Goal: Task Accomplishment & Management: Use online tool/utility

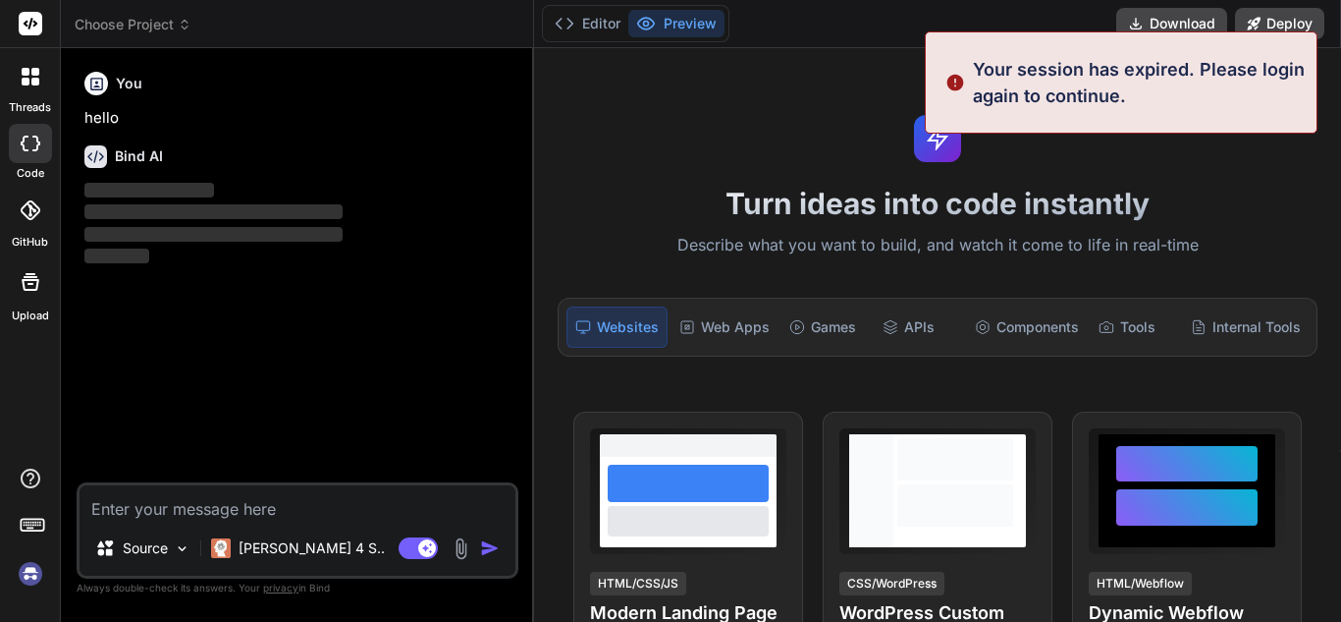
click at [1250, 188] on h1 "Turn ideas into code instantly" at bounding box center [938, 203] width 784 height 35
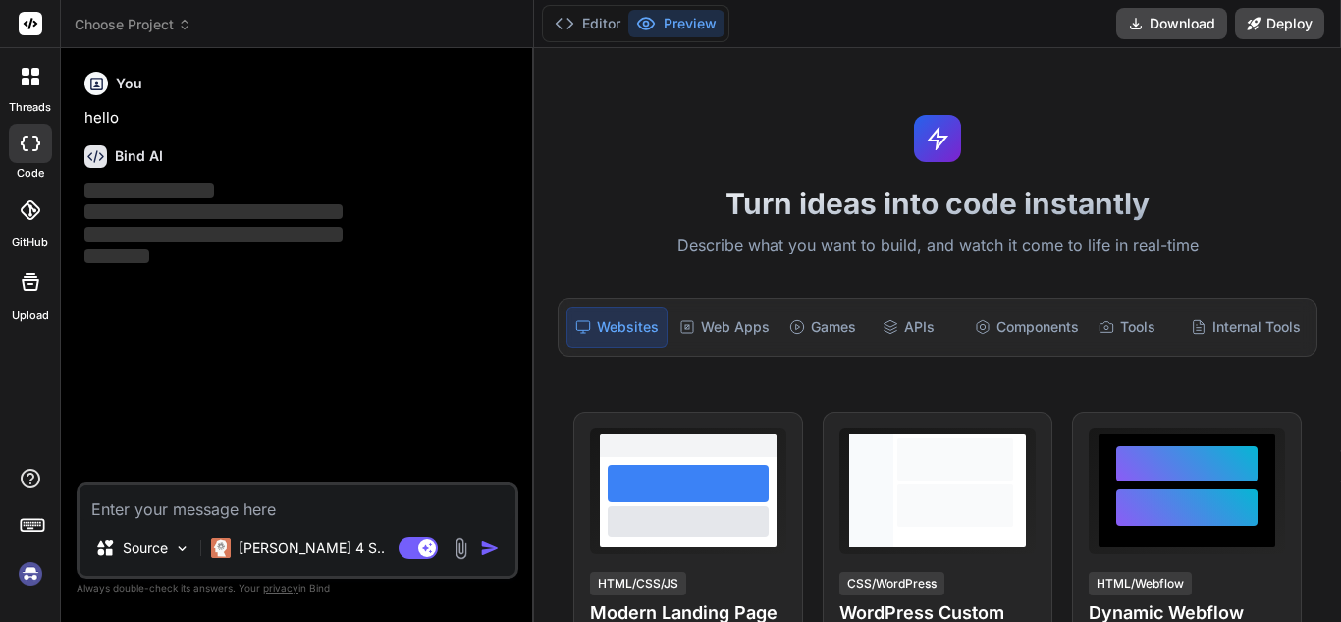
type textarea "x"
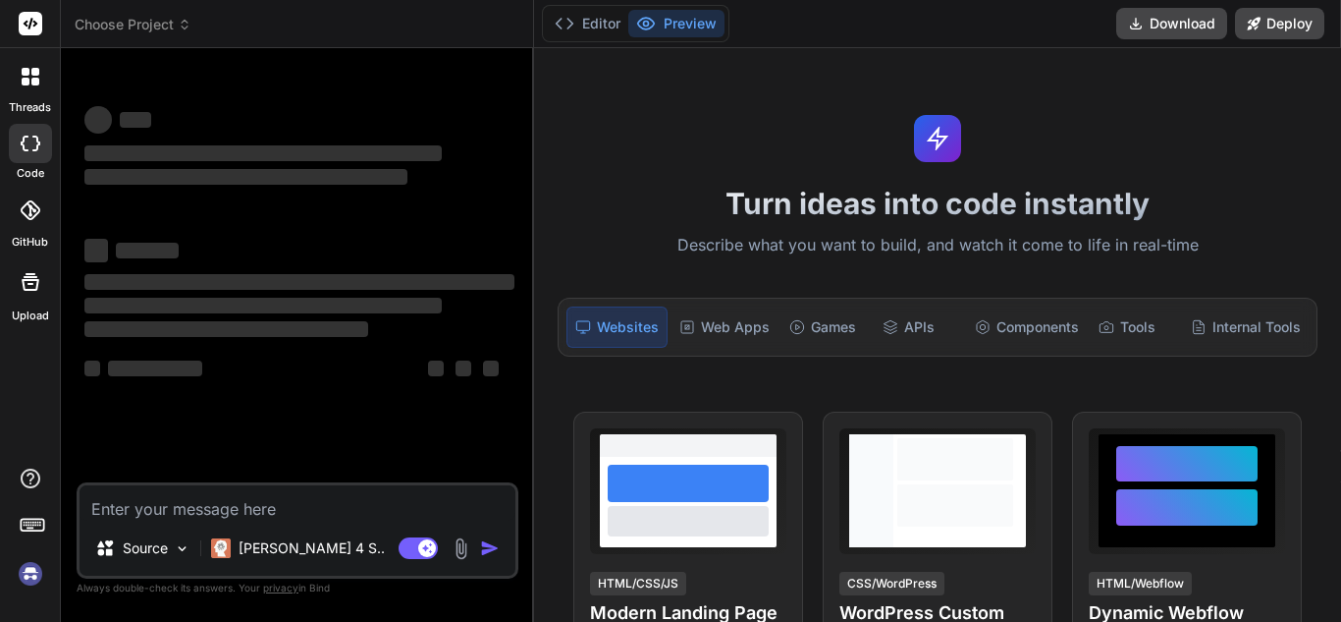
type textarea "x"
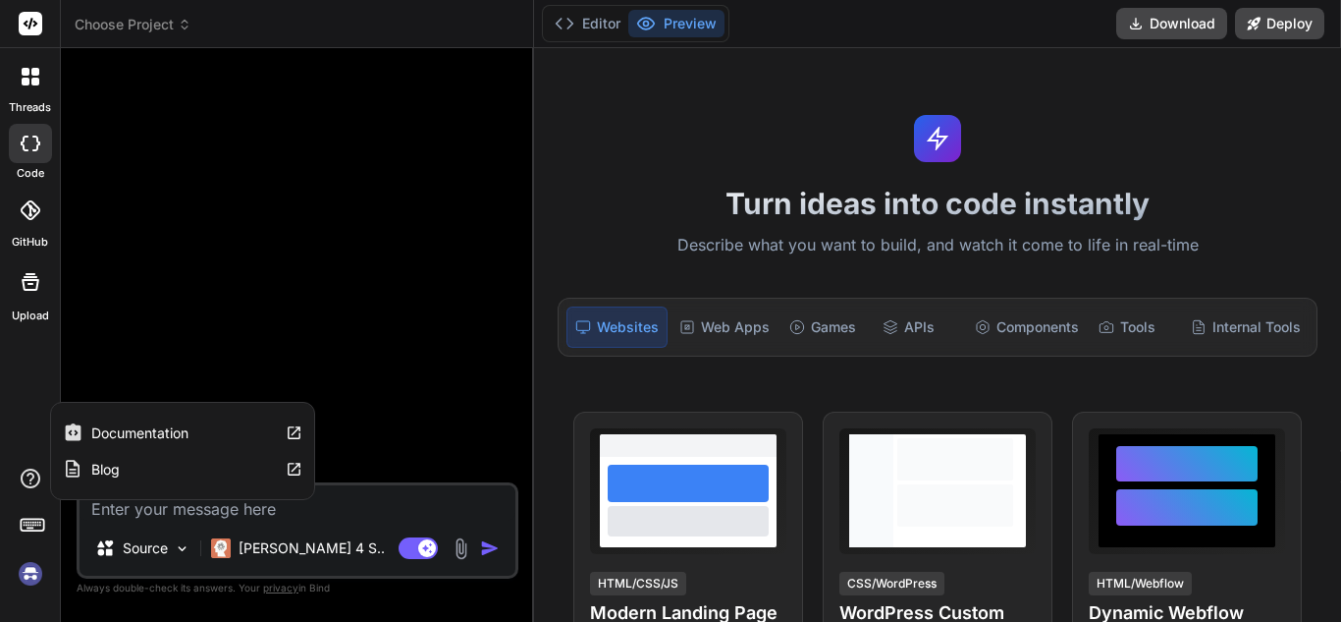
click at [32, 572] on img at bounding box center [30, 573] width 33 height 33
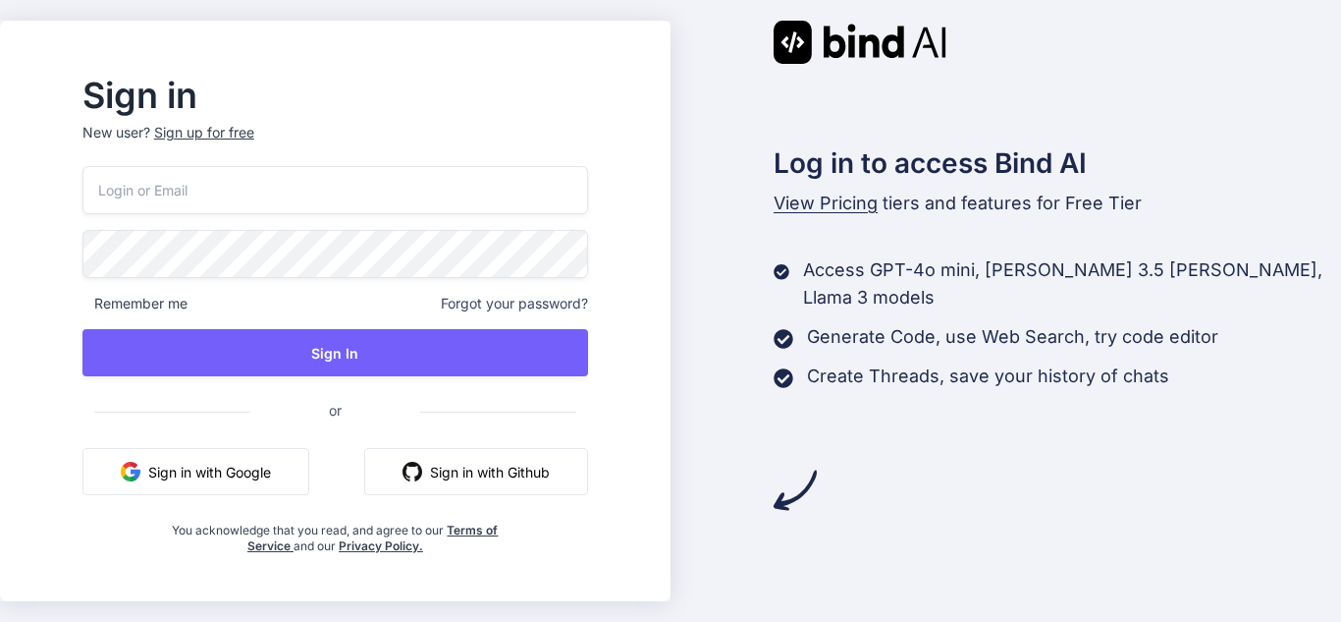
click at [324, 169] on input "email" at bounding box center [335, 190] width 506 height 48
paste input "fexoke@forexzig.com"
type input "fexoke@forexzig.com"
click at [245, 139] on div "Sign up for free" at bounding box center [204, 133] width 100 height 20
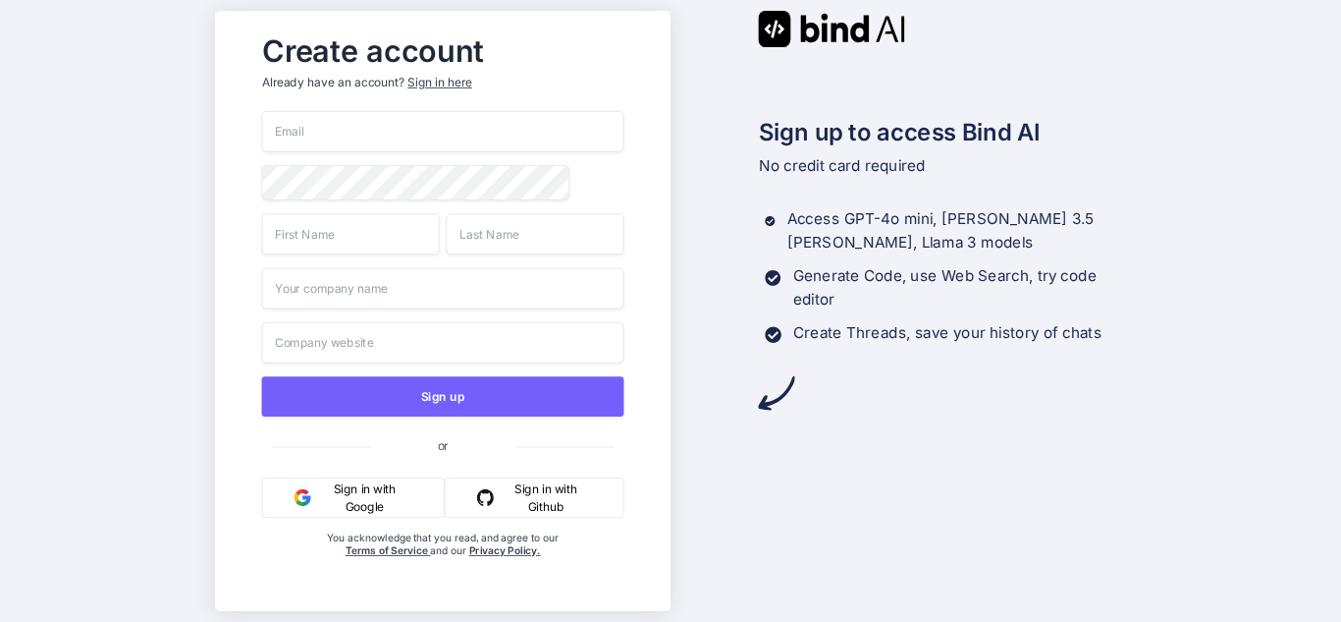
click at [353, 134] on input "email" at bounding box center [442, 131] width 362 height 41
paste input "fexoke@forexzig.com"
type input "fexoke@forexzig.com"
click at [353, 133] on input "fexoke@forexzig.com" at bounding box center [442, 131] width 362 height 41
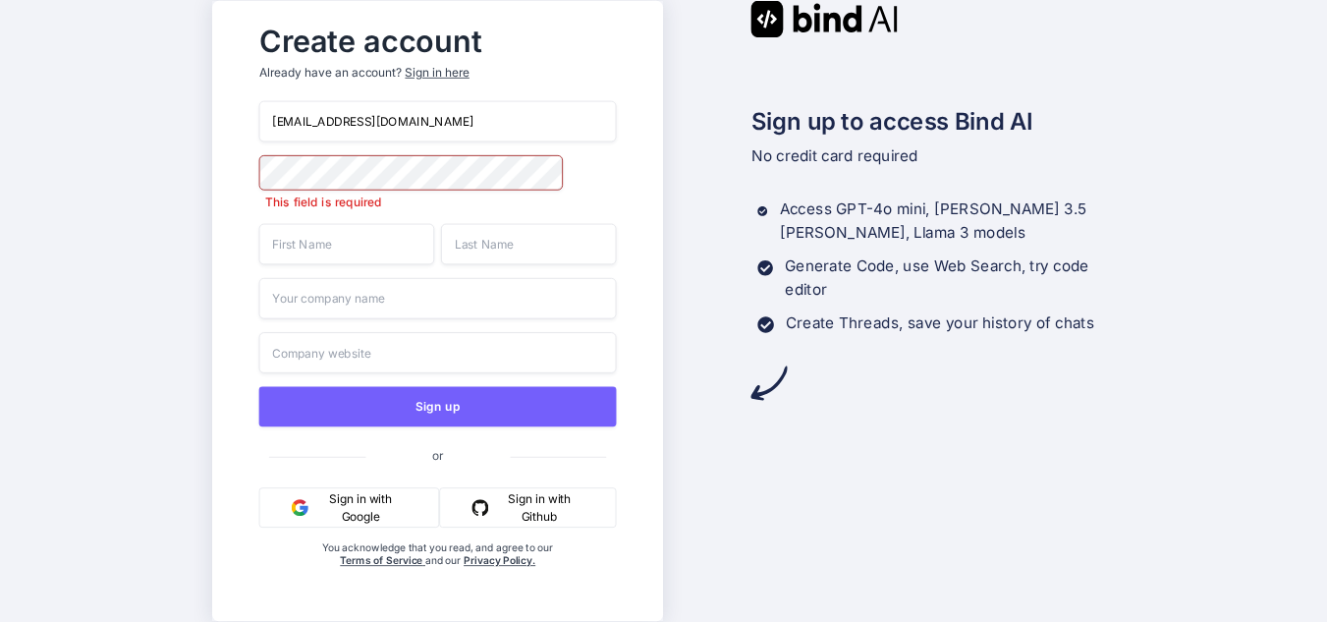
click at [353, 133] on input "fexoke@forexzig.com" at bounding box center [437, 121] width 357 height 41
click at [382, 114] on input "fexoke@forexzig.com" at bounding box center [437, 121] width 357 height 41
click at [382, 114] on input "email" at bounding box center [437, 121] width 357 height 41
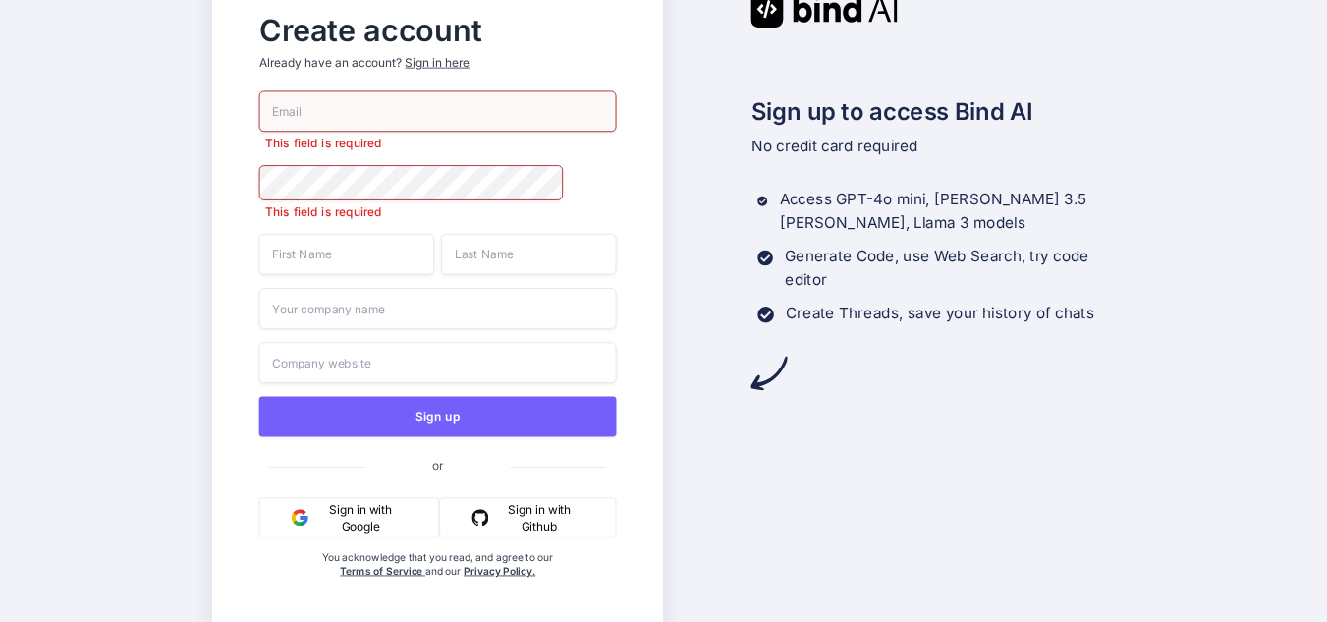
click at [299, 111] on input "email" at bounding box center [437, 111] width 357 height 41
paste input "fexoke@forexzig.com"
type input "fexoke@forexzig.com"
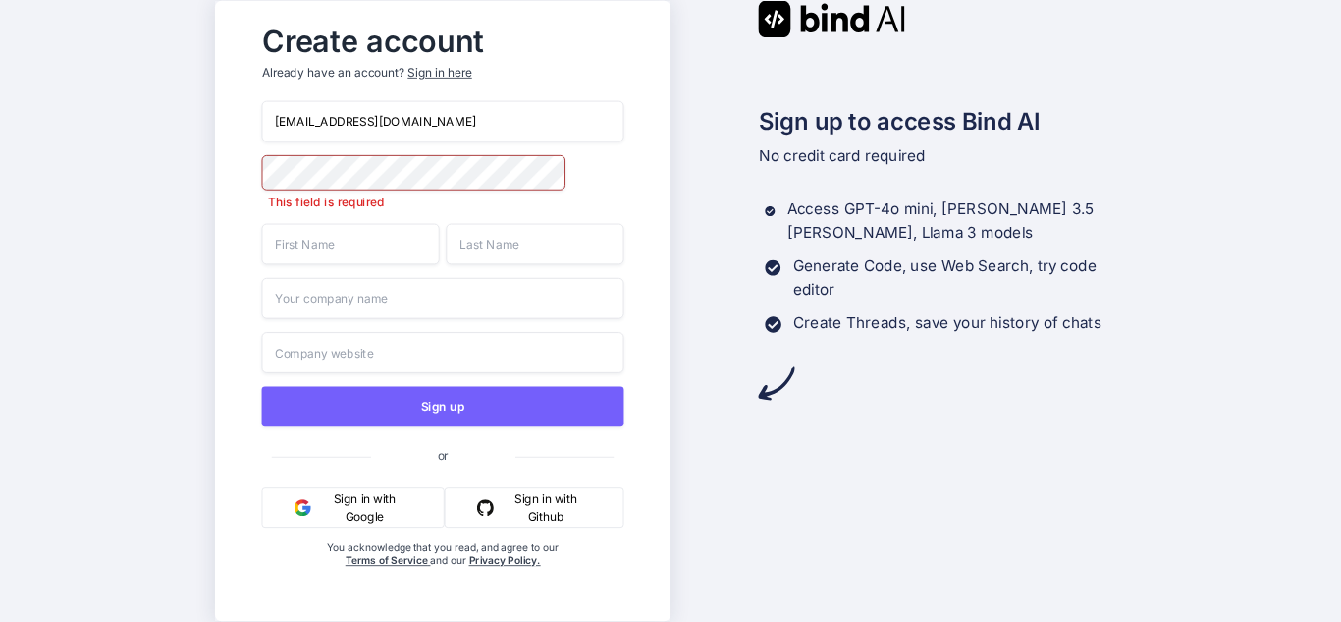
click at [303, 261] on div "fexoke@forexzig.com This field is required Sign up or Sign in with Google Sign …" at bounding box center [442, 354] width 362 height 507
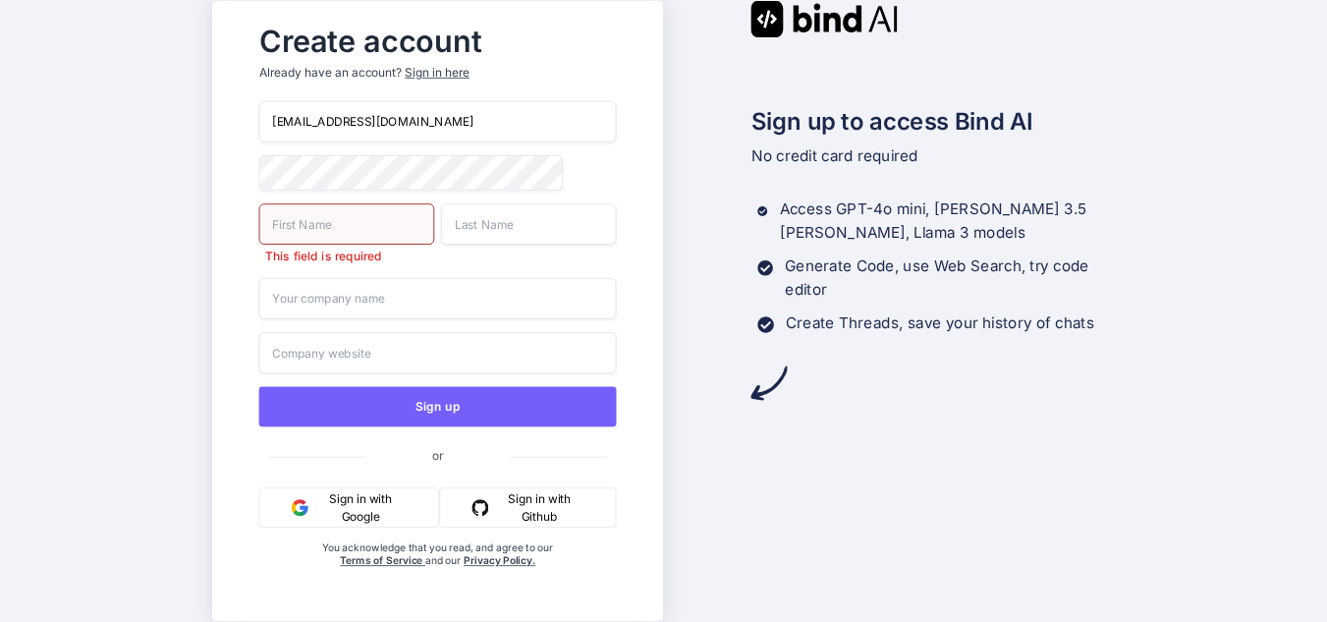
click at [332, 228] on input "text" at bounding box center [347, 223] width 176 height 41
type input "uday"
click at [471, 235] on input "text" at bounding box center [529, 223] width 176 height 41
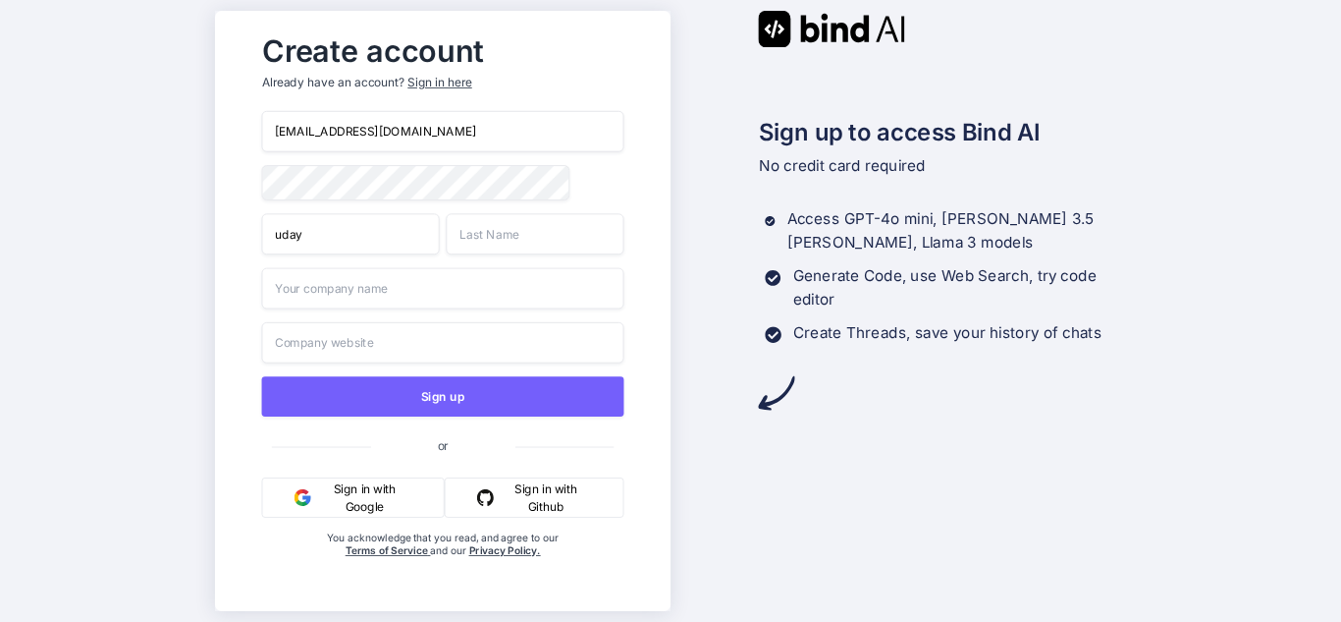
type input "Singh"
click at [367, 304] on input "text" at bounding box center [442, 288] width 362 height 41
type input "ttc"
click at [348, 343] on input "text" at bounding box center [442, 342] width 362 height 41
type input "https://app.getbind.co/"
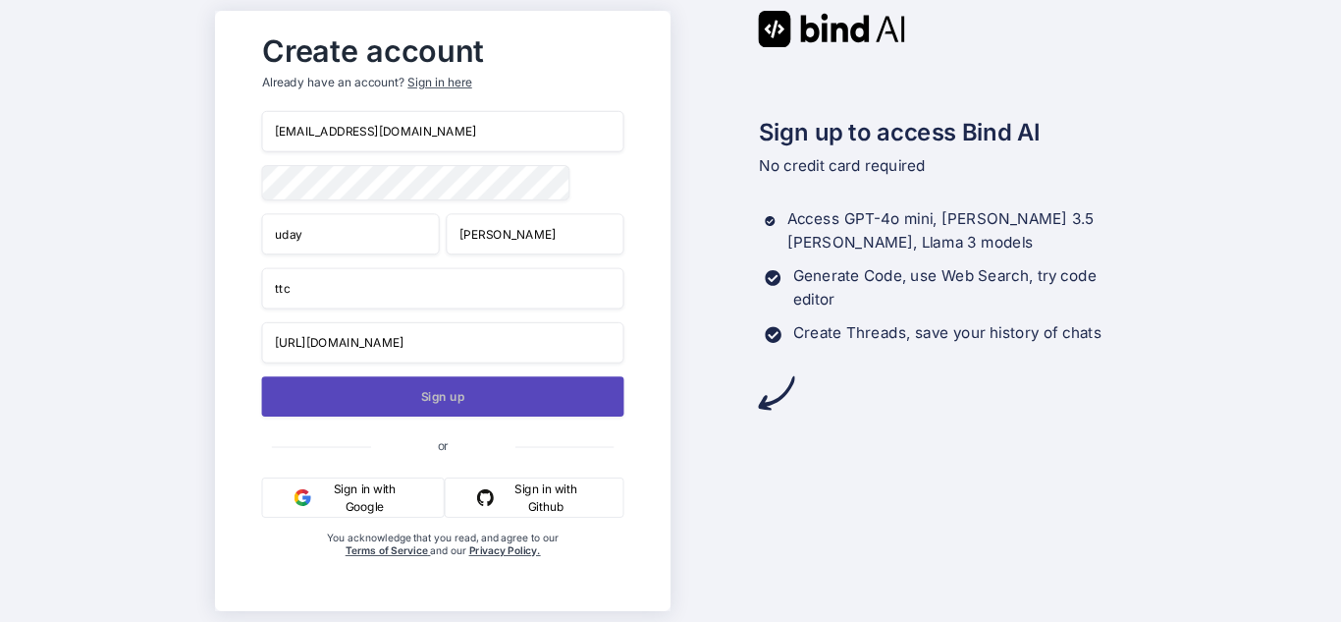
click at [436, 407] on button "Sign up" at bounding box center [442, 396] width 362 height 40
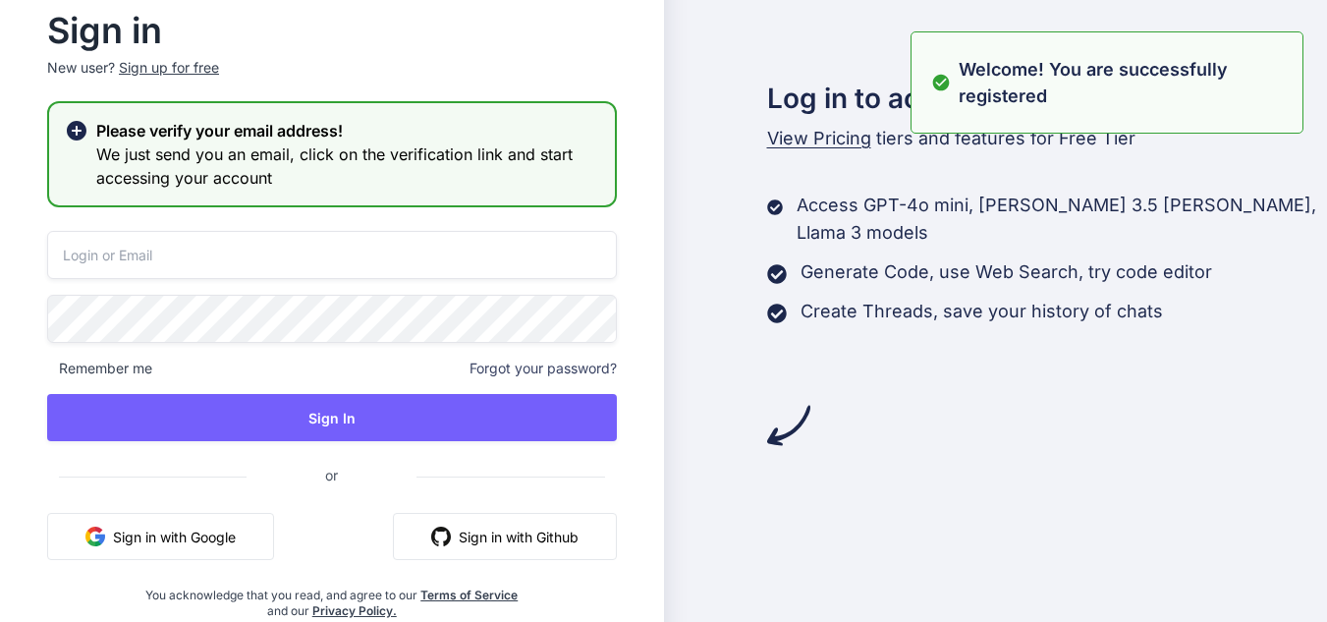
click at [220, 255] on input "email" at bounding box center [332, 255] width 570 height 48
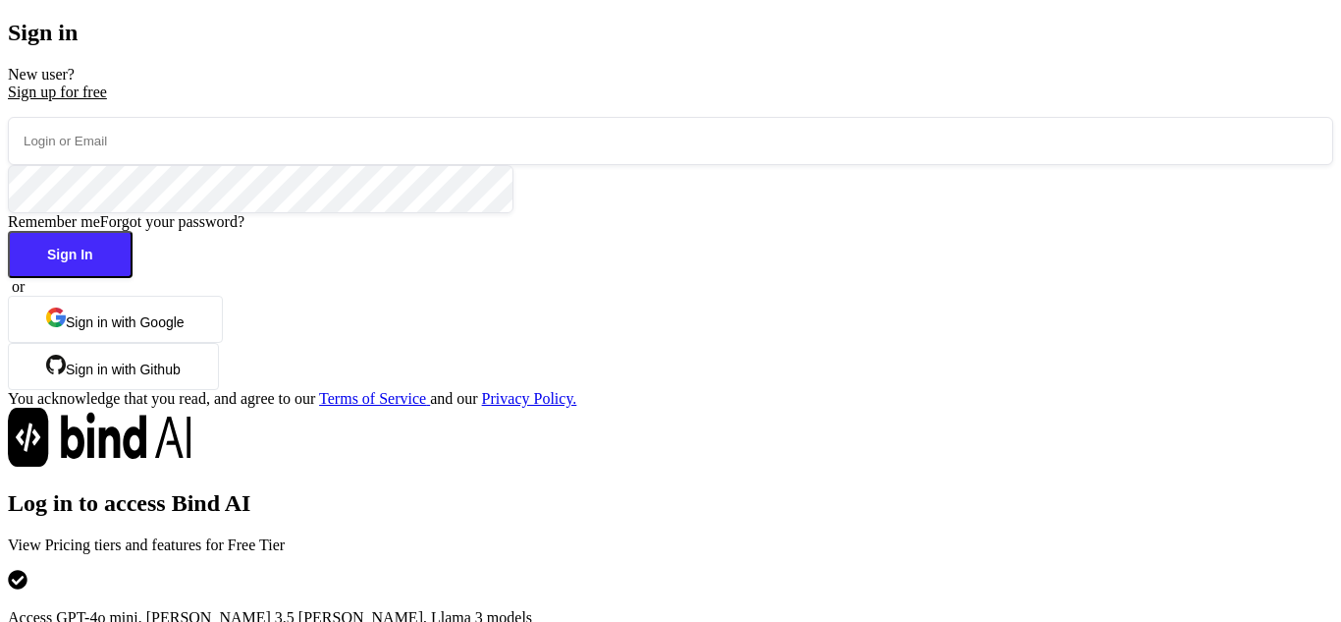
click at [258, 165] on input "email" at bounding box center [671, 141] width 1326 height 48
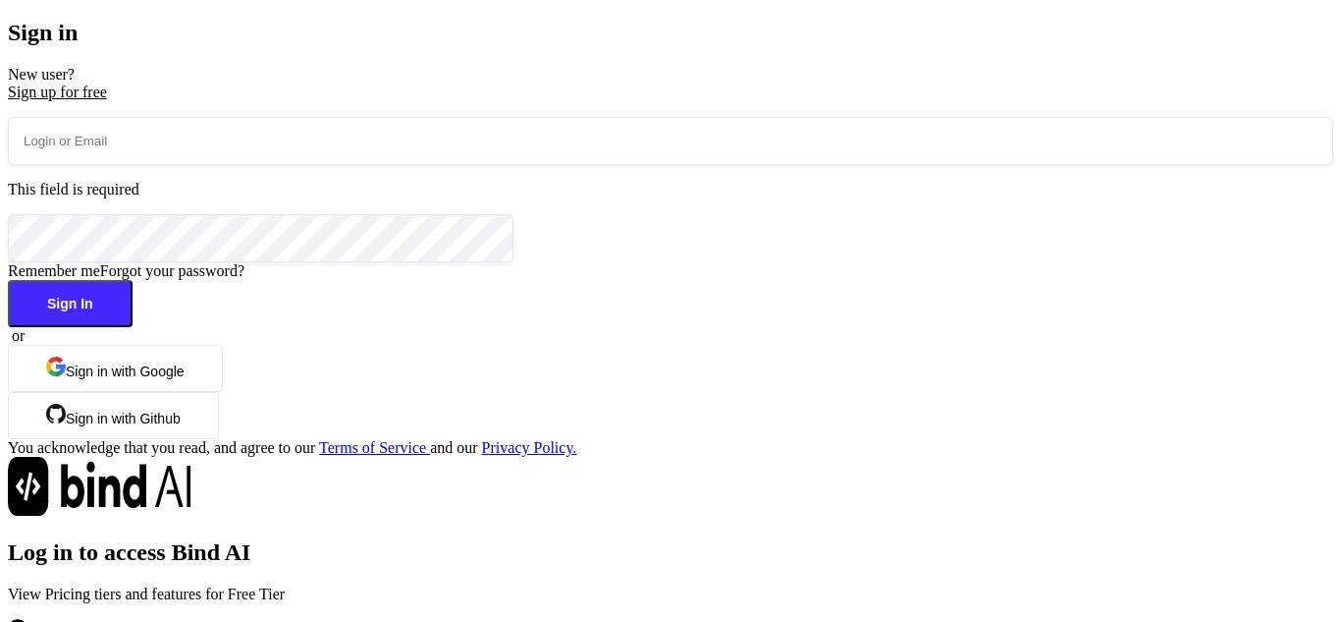
click at [195, 165] on input "email" at bounding box center [671, 141] width 1326 height 48
paste input "fexoke@forexzig.com"
type input "fexoke@forexzig.com"
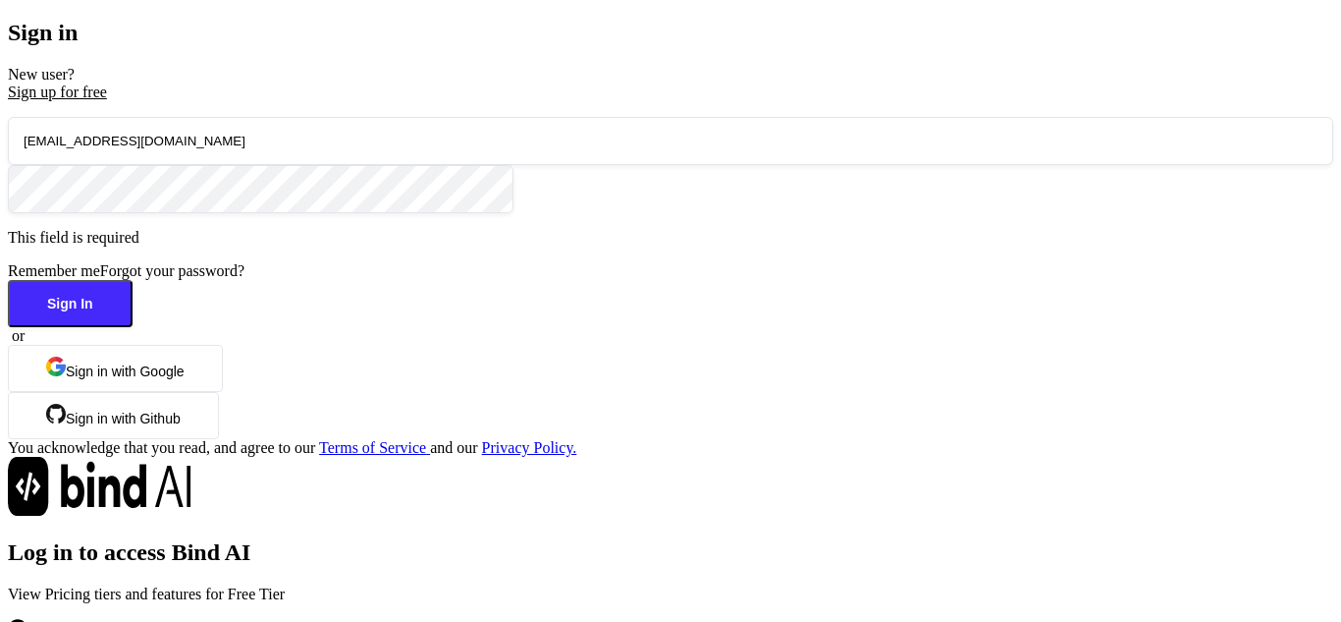
click at [133, 327] on button "Sign In" at bounding box center [70, 303] width 125 height 47
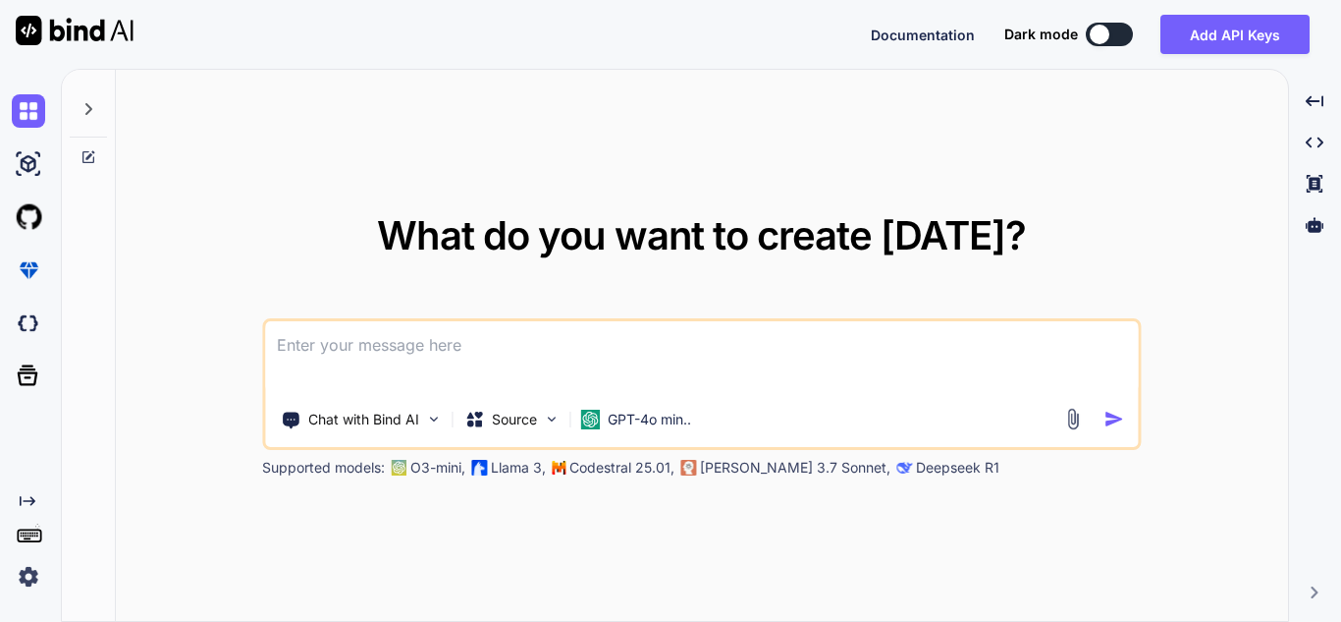
click at [388, 363] on textarea at bounding box center [701, 357] width 873 height 73
type textarea "x"
click at [387, 357] on textarea at bounding box center [701, 357] width 873 height 73
click at [429, 362] on textarea at bounding box center [701, 357] width 873 height 73
paste textarea "import pandas as pd import vertica_python from datetime import datetime from lo…"
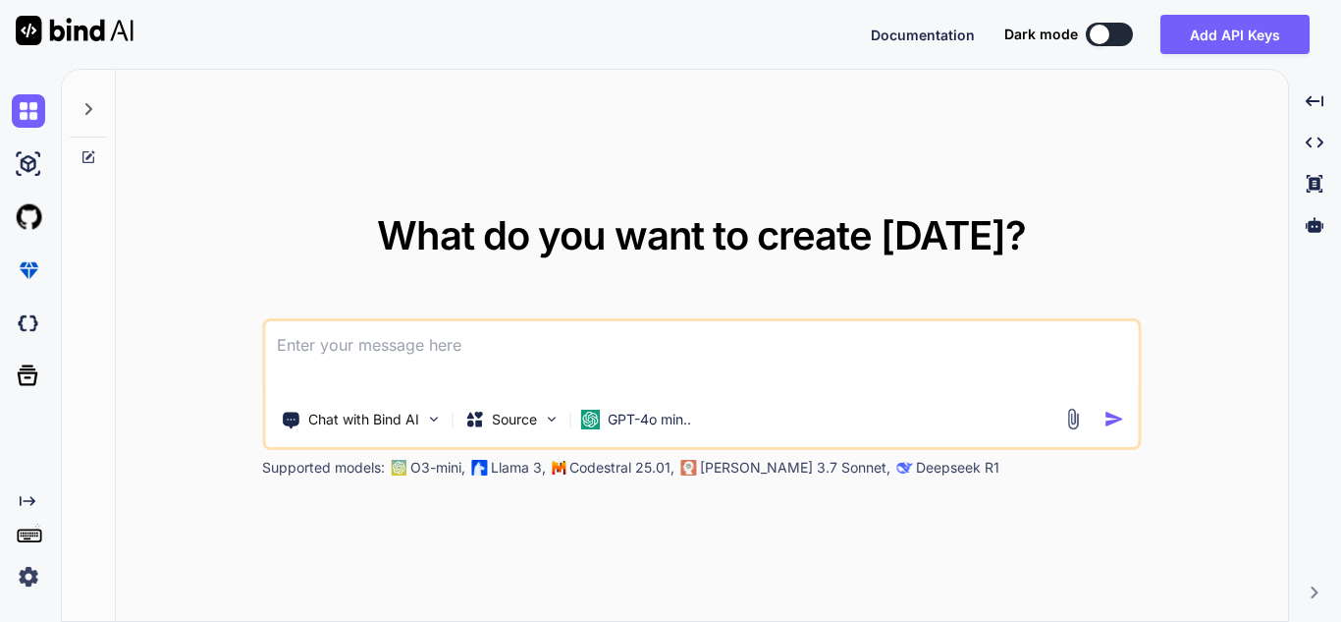
type textarea "import pandas as pd import vertica_python from datetime import datetime from lo…"
type textarea "x"
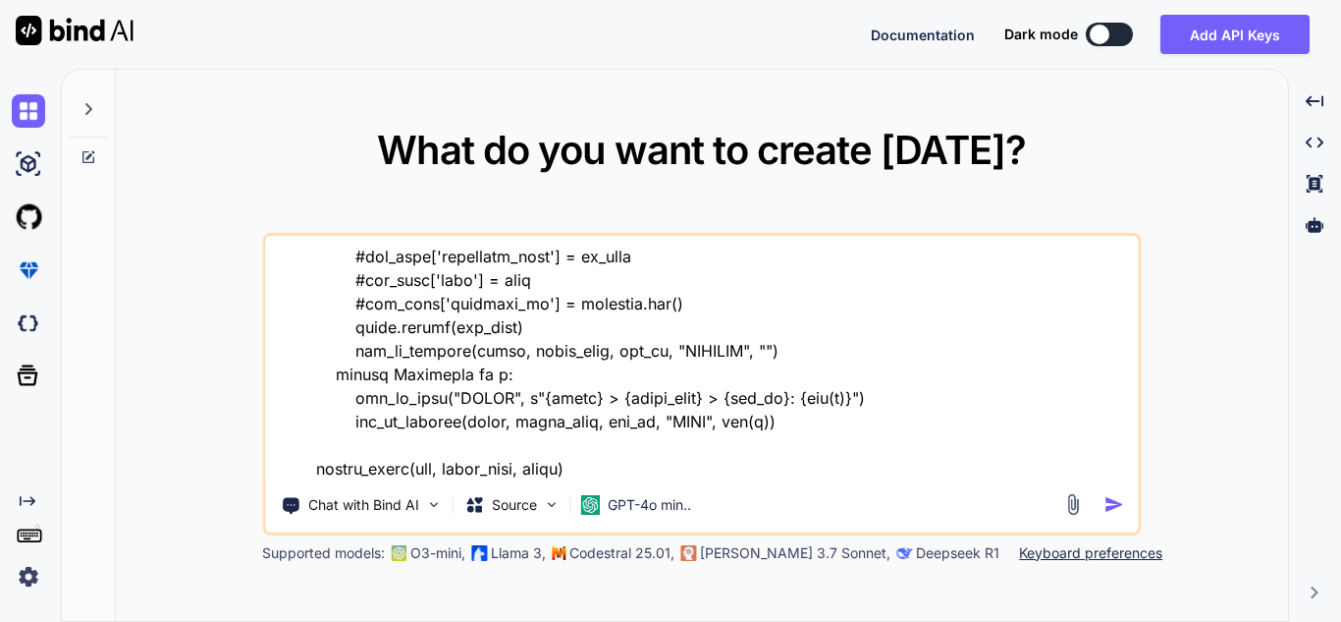
type textarea "import pandas as pd import vertica_python from datetime import datetime from lo…"
type textarea "x"
type textarea "import pandas as pd import vertica_python from datetime import datetime from lo…"
type textarea "x"
type textarea "import pandas as pd import vertica_python from datetime import datetime from lo…"
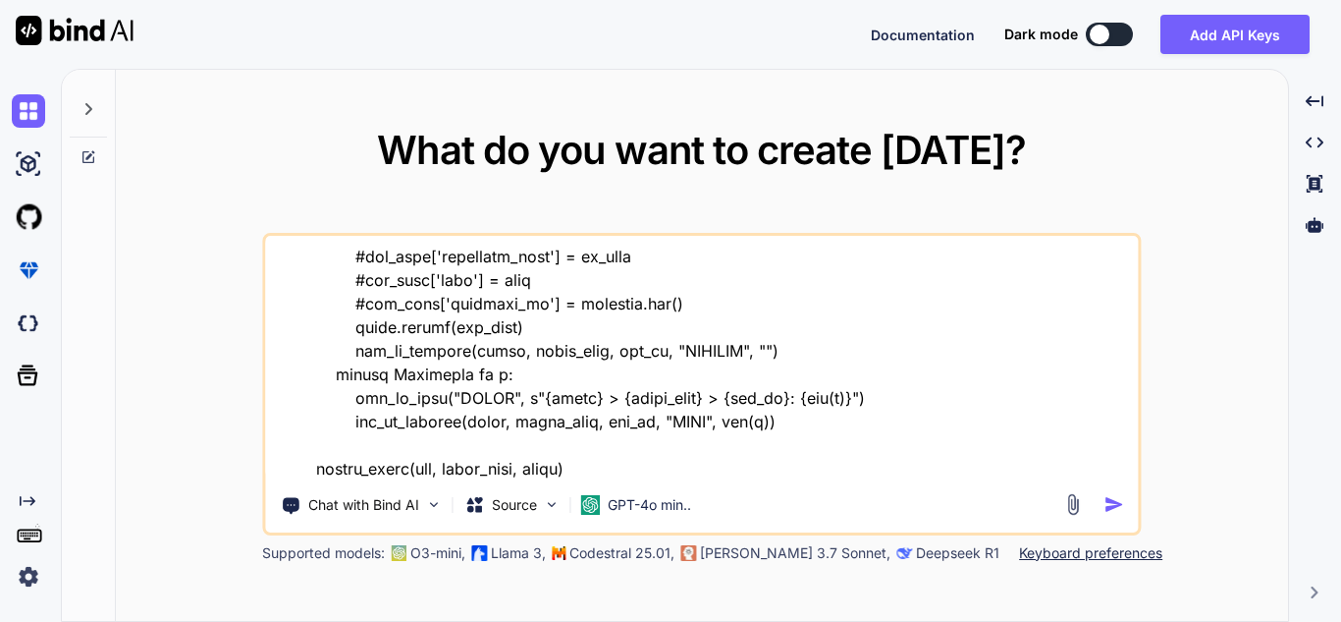
type textarea "x"
click at [427, 438] on textarea at bounding box center [701, 358] width 873 height 244
type textarea "import pandas as pd import vertica_python from datetime import datetime from lo…"
type textarea "x"
type textarea "import pandas as pd import vertica_python from datetime import datetime from lo…"
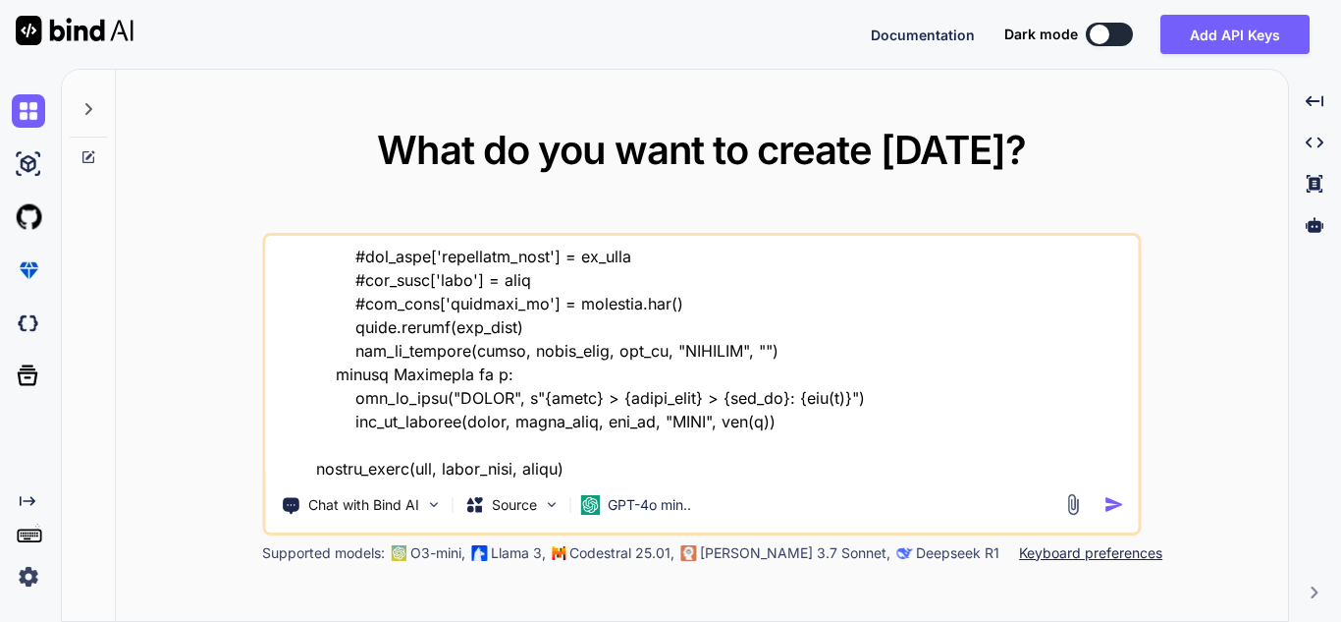
type textarea "x"
type textarea "import pandas as pd import vertica_python from datetime import datetime from lo…"
type textarea "x"
type textarea "import pandas as pd import vertica_python from datetime import datetime from lo…"
type textarea "x"
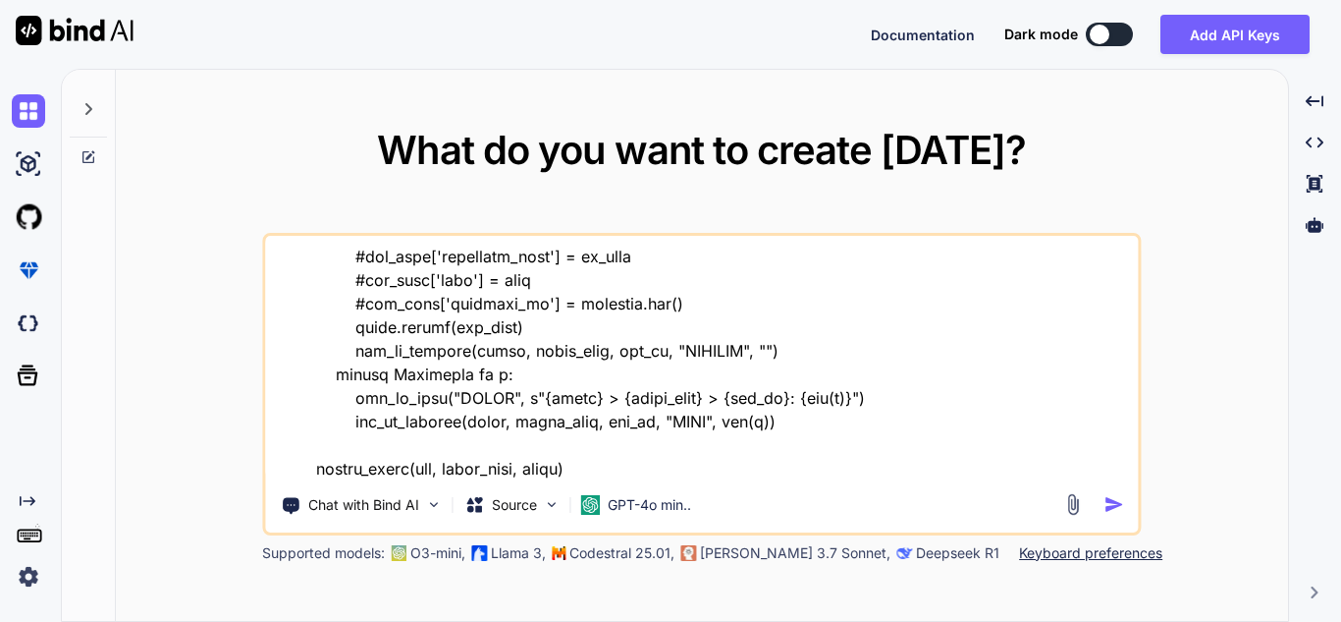
type textarea "import pandas as pd import vertica_python from datetime import datetime from lo…"
type textarea "x"
type textarea "import pandas as pd import vertica_python from datetime import datetime from lo…"
type textarea "x"
type textarea "import pandas as pd import vertica_python from datetime import datetime from lo…"
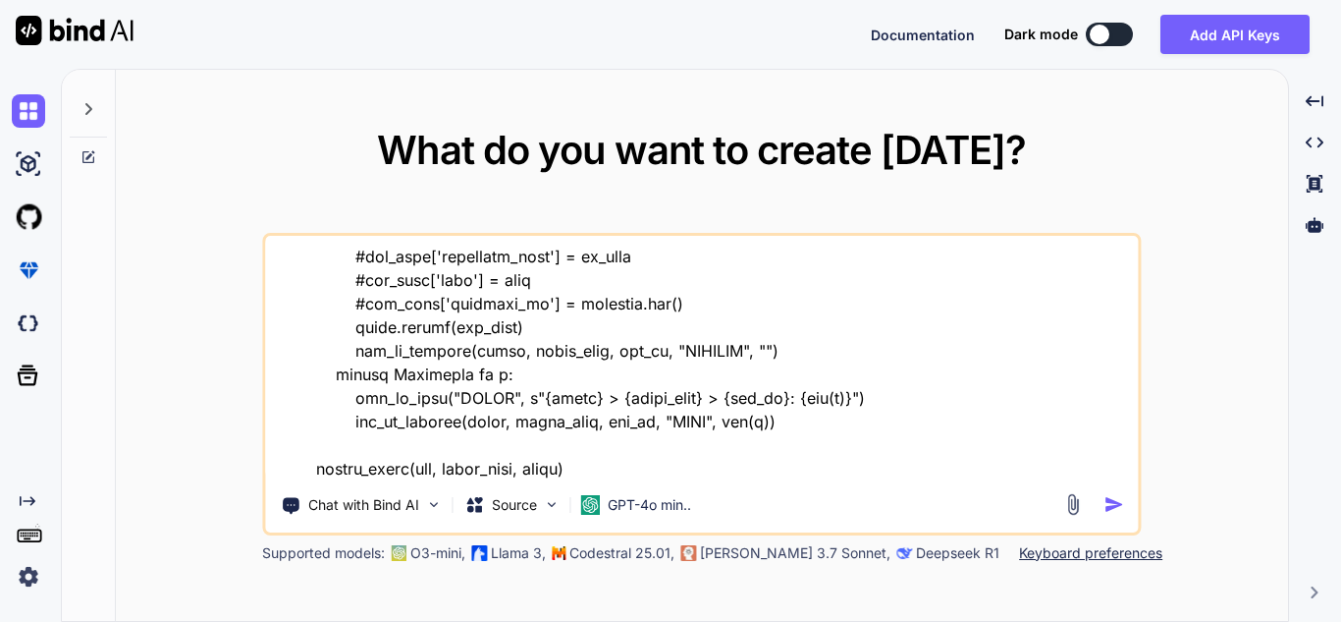
type textarea "x"
type textarea "import pandas as pd import vertica_python from datetime import datetime from lo…"
type textarea "x"
type textarea "import pandas as pd import vertica_python from datetime import datetime from lo…"
type textarea "x"
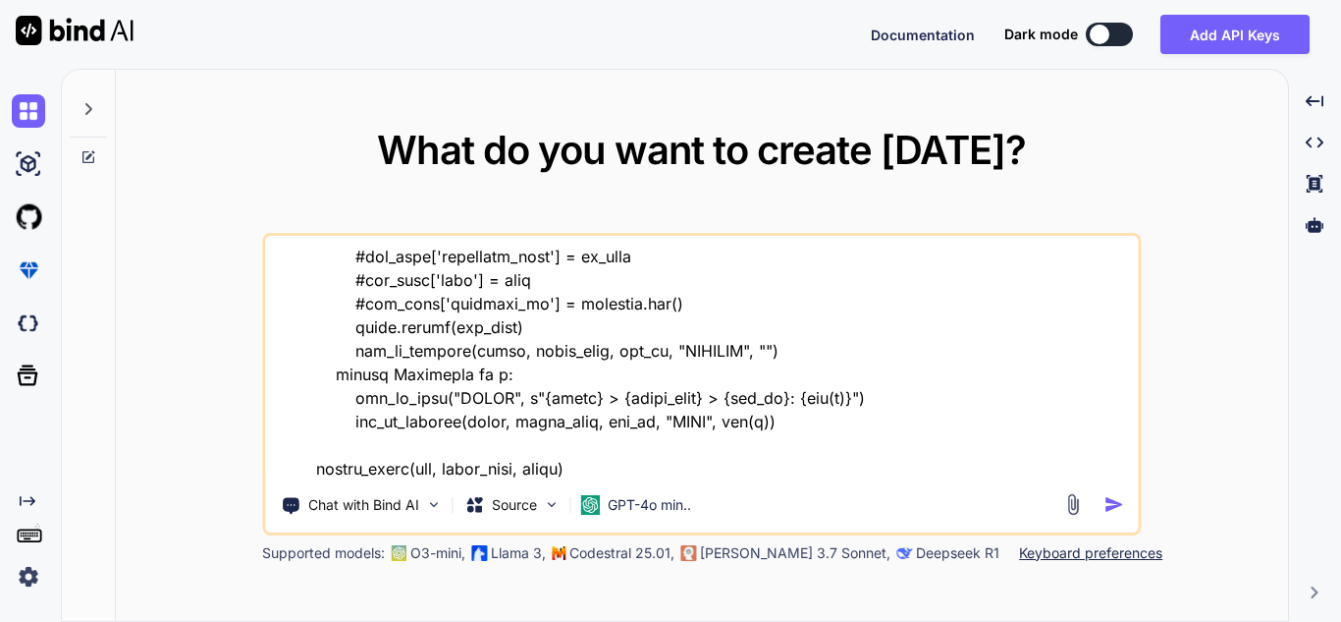
type textarea "import pandas as pd import vertica_python from datetime import datetime from lo…"
type textarea "x"
type textarea "import pandas as pd import vertica_python from datetime import datetime from lo…"
type textarea "x"
type textarea "import pandas as pd import vertica_python from datetime import datetime from lo…"
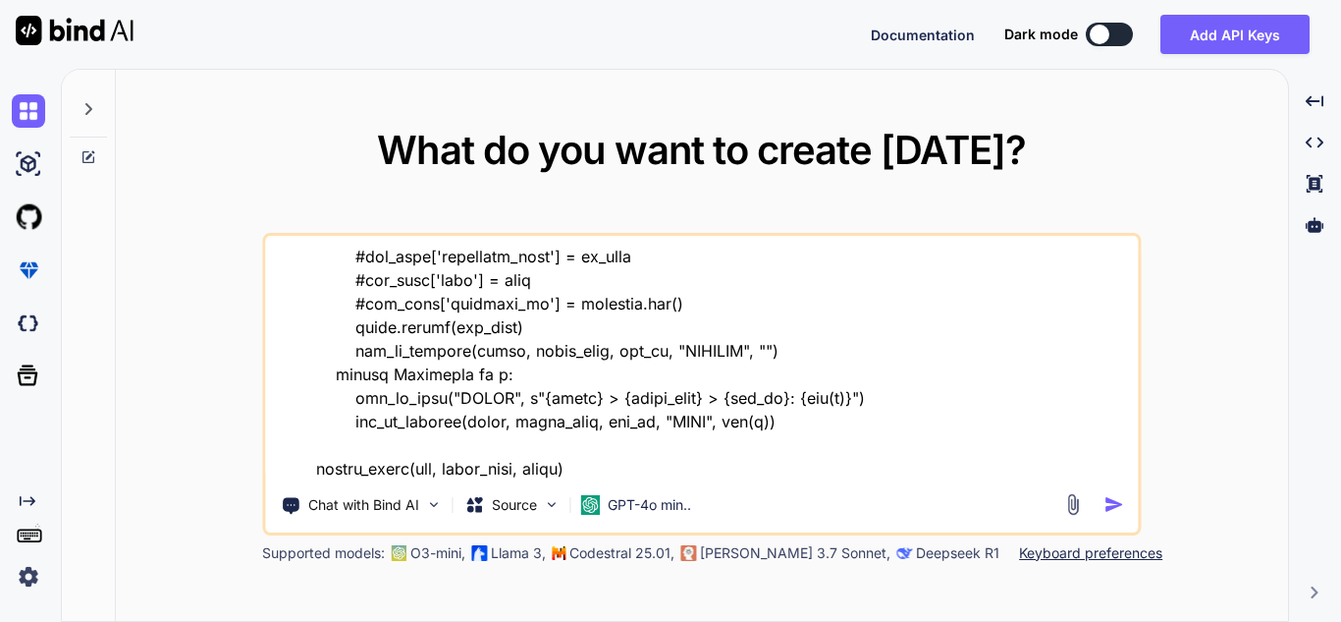
type textarea "x"
type textarea "import pandas as pd import vertica_python from datetime import datetime from lo…"
type textarea "x"
type textarea "import pandas as pd import vertica_python from datetime import datetime from lo…"
type textarea "x"
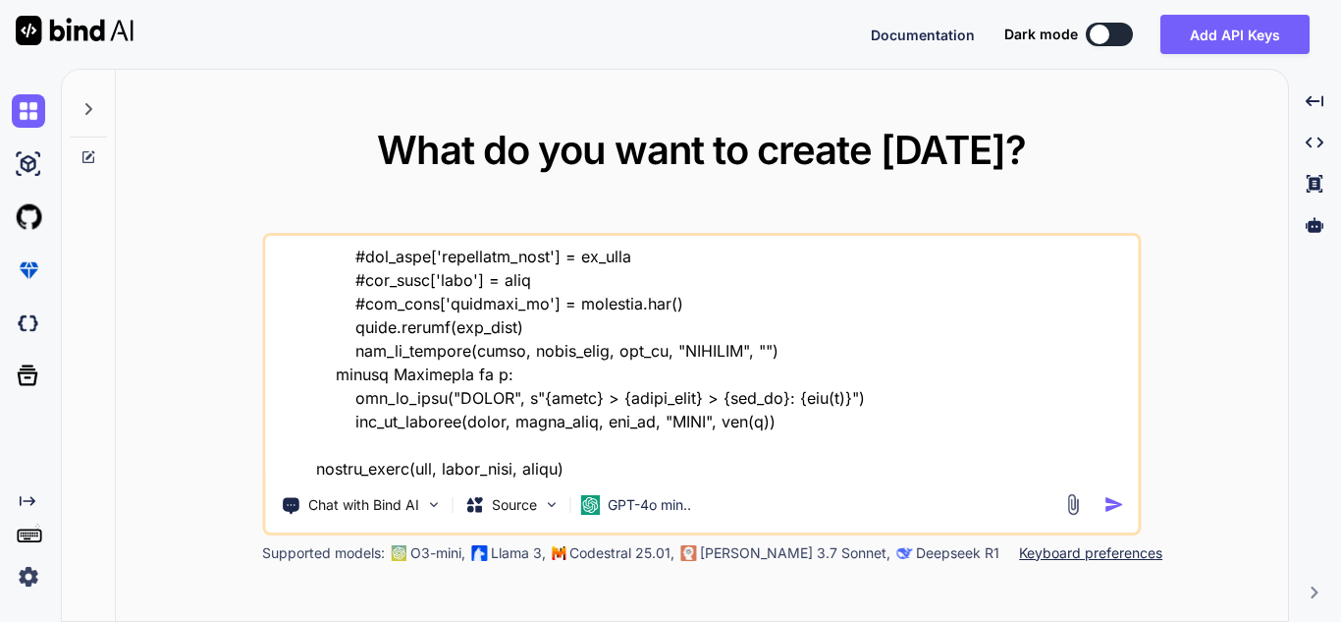
type textarea "import pandas as pd import vertica_python from datetime import datetime from lo…"
type textarea "x"
type textarea "import pandas as pd import vertica_python from datetime import datetime from lo…"
type textarea "x"
type textarea "import pandas as pd import vertica_python from datetime import datetime from lo…"
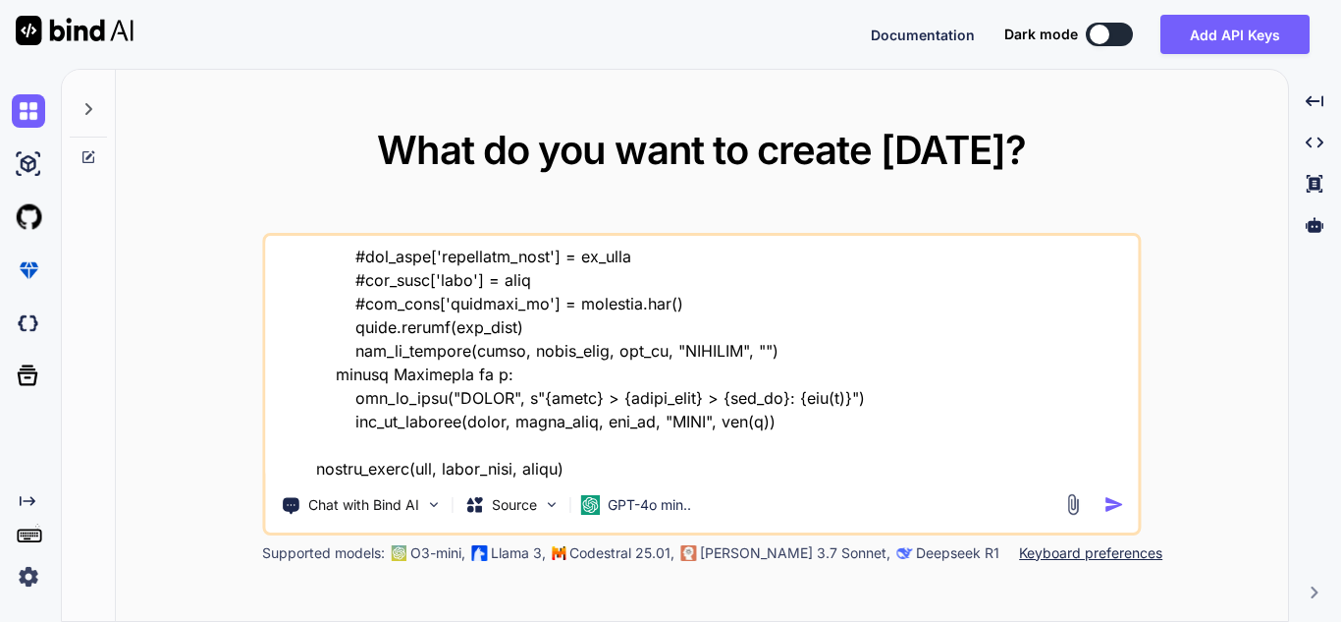
click at [427, 439] on textarea at bounding box center [701, 358] width 873 height 244
click at [436, 448] on textarea at bounding box center [701, 358] width 873 height 244
type textarea "import pandas as pd import vertica_python from datetime import datetime from lo…"
type textarea "x"
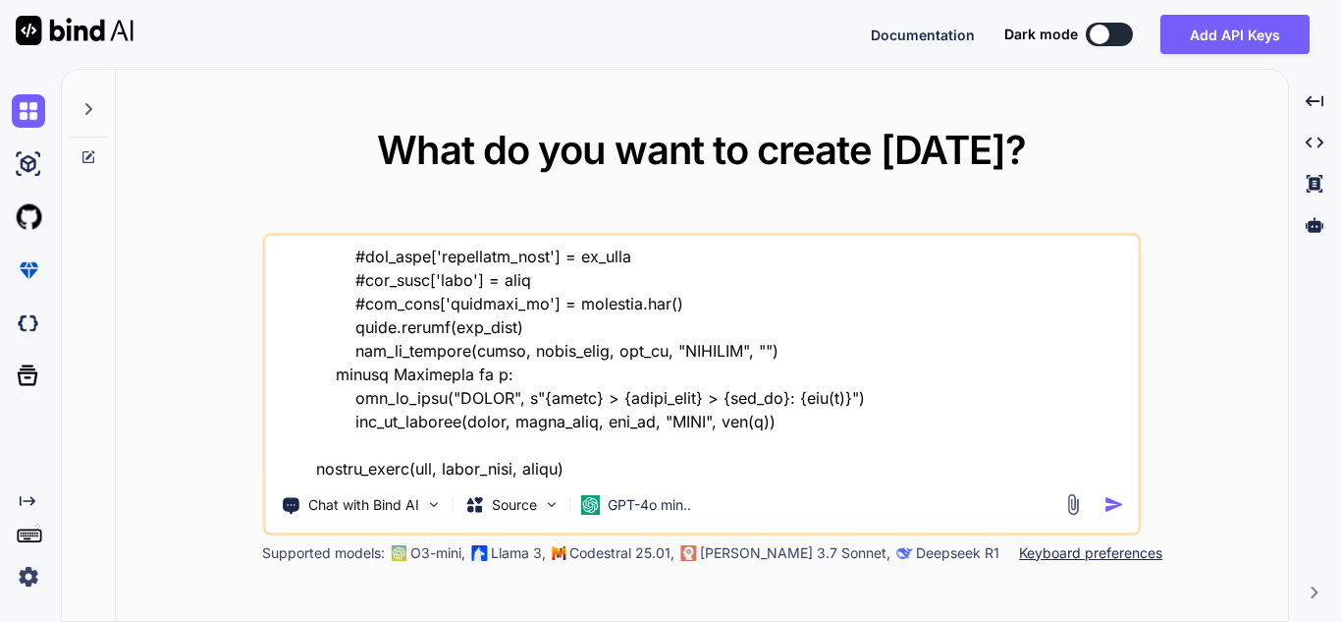
type textarea "import pandas as pd import vertica_python from datetime import datetime from lo…"
type textarea "x"
type textarea "import pandas as pd import vertica_python from datetime import datetime from lo…"
type textarea "x"
type textarea "import pandas as pd import vertica_python from datetime import datetime from lo…"
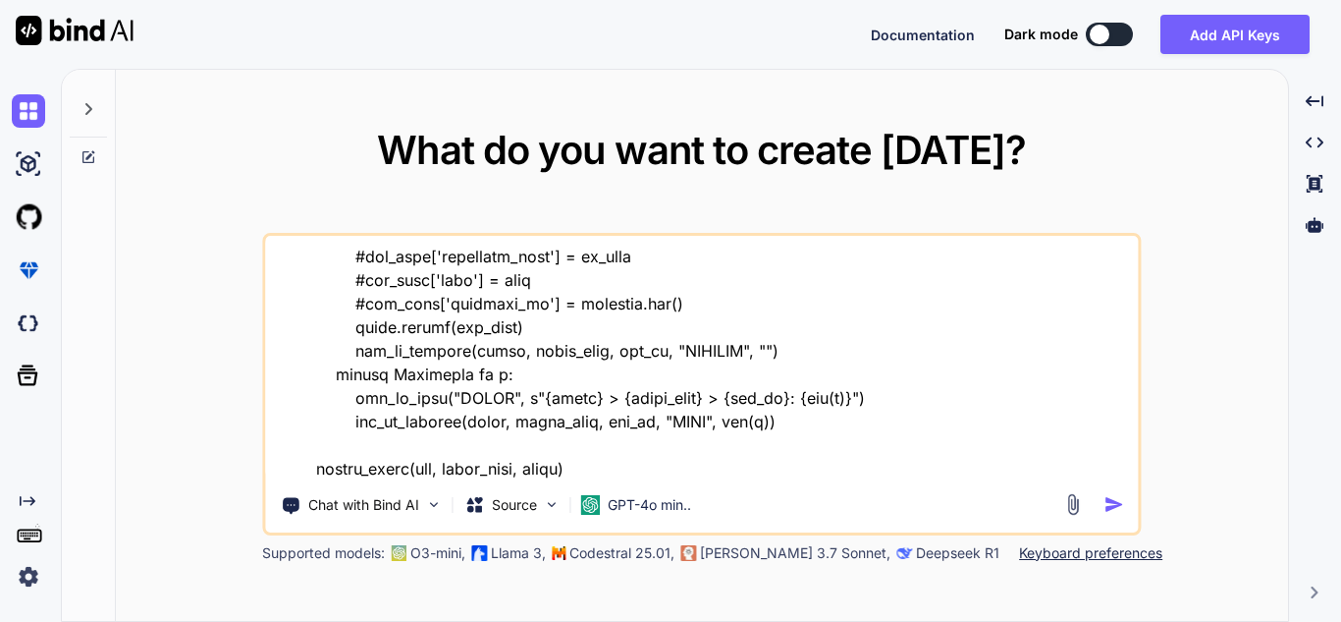
type textarea "x"
type textarea "import pandas as pd import vertica_python from datetime import datetime from lo…"
type textarea "x"
type textarea "import pandas as pd import vertica_python from datetime import datetime from lo…"
type textarea "x"
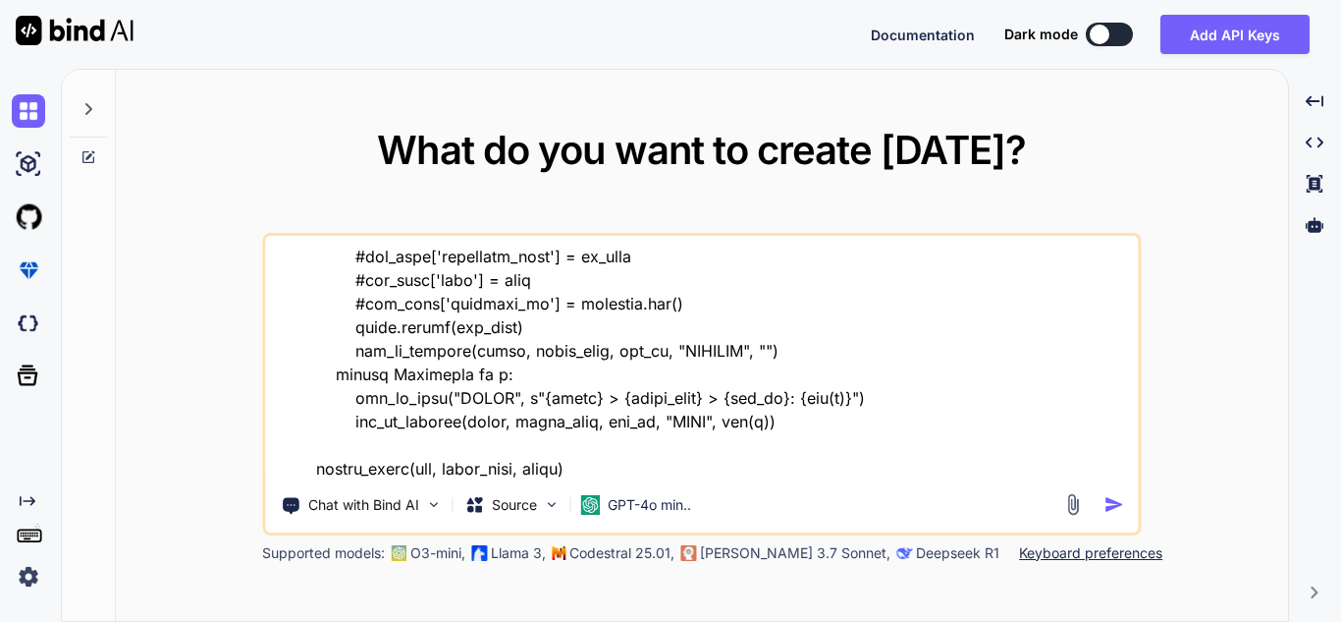
type textarea "import pandas as pd import vertica_python from datetime import datetime from lo…"
type textarea "x"
type textarea "import pandas as pd import vertica_python from datetime import datetime from lo…"
type textarea "x"
type textarea "import pandas as pd import vertica_python from datetime import datetime from lo…"
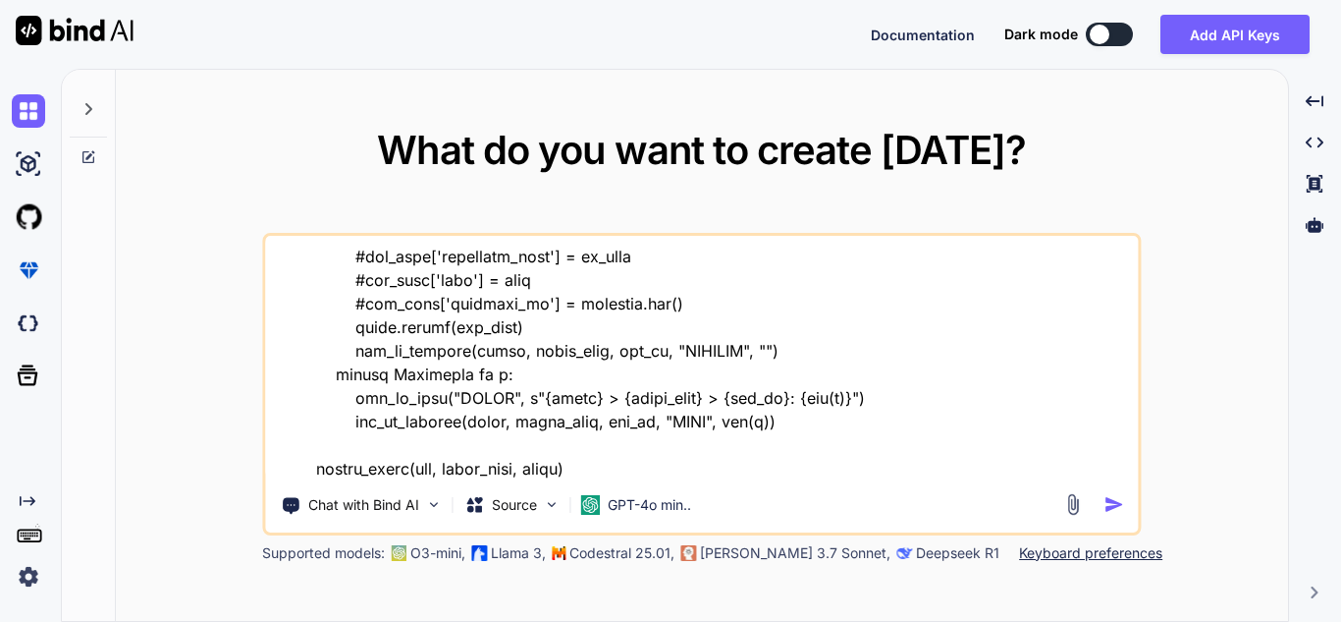
type textarea "x"
type textarea "import pandas as pd import vertica_python from datetime import datetime from lo…"
type textarea "x"
type textarea "import pandas as pd import vertica_python from datetime import datetime from lo…"
type textarea "x"
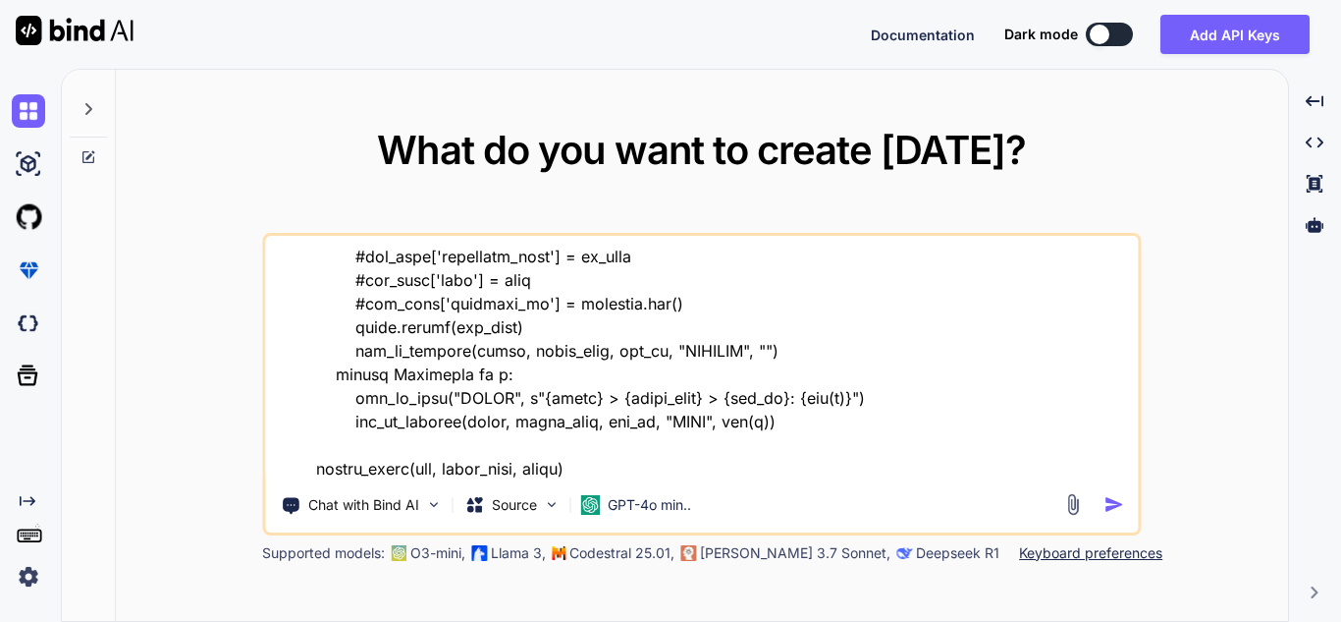
type textarea "import pandas as pd import vertica_python from datetime import datetime from lo…"
type textarea "x"
type textarea "import pandas as pd import vertica_python from datetime import datetime from lo…"
type textarea "x"
type textarea "import pandas as pd import vertica_python from datetime import datetime from lo…"
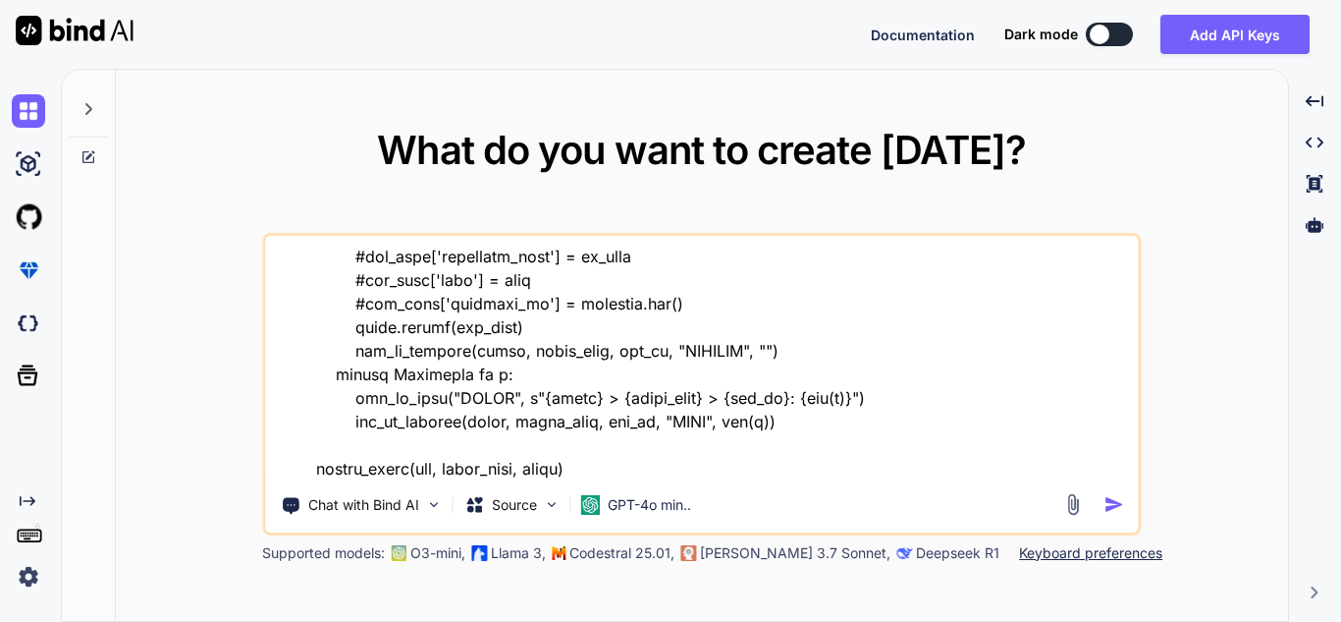
type textarea "x"
type textarea "import pandas as pd import vertica_python from datetime import datetime from lo…"
type textarea "x"
type textarea "import pandas as pd import vertica_python from datetime import datetime from lo…"
type textarea "x"
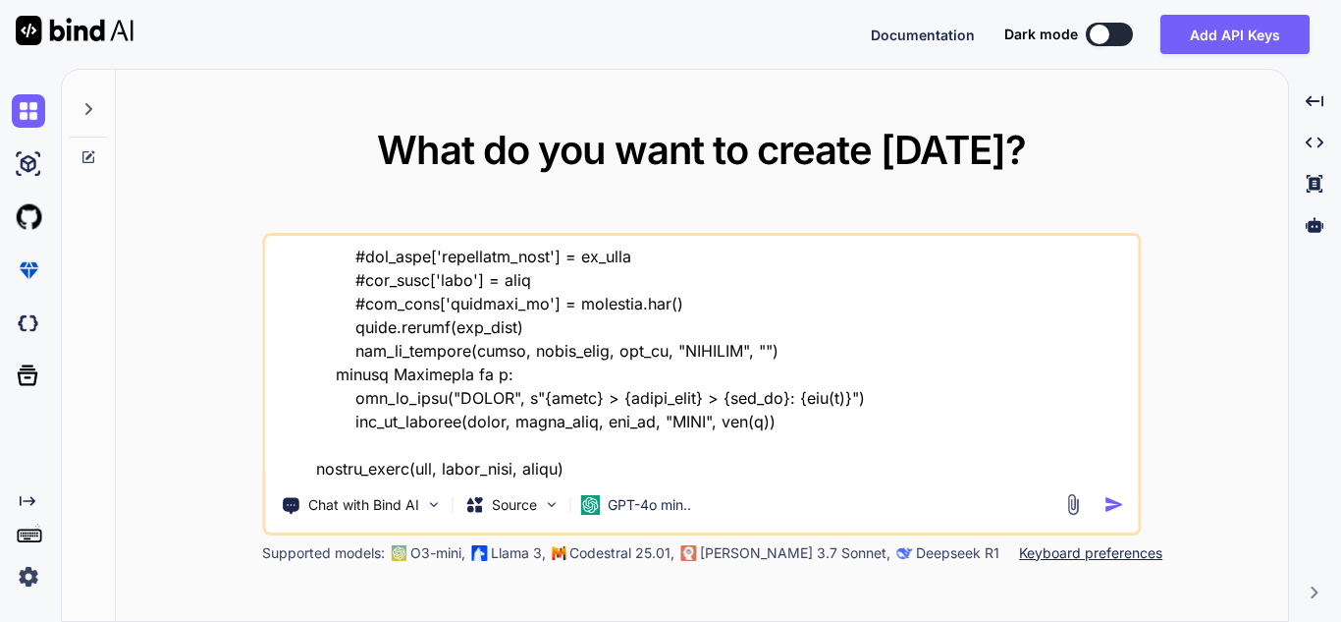
type textarea "import pandas as pd import vertica_python from datetime import datetime from lo…"
type textarea "x"
type textarea "import pandas as pd import vertica_python from datetime import datetime from lo…"
type textarea "x"
type textarea "import pandas as pd import vertica_python from datetime import datetime from lo…"
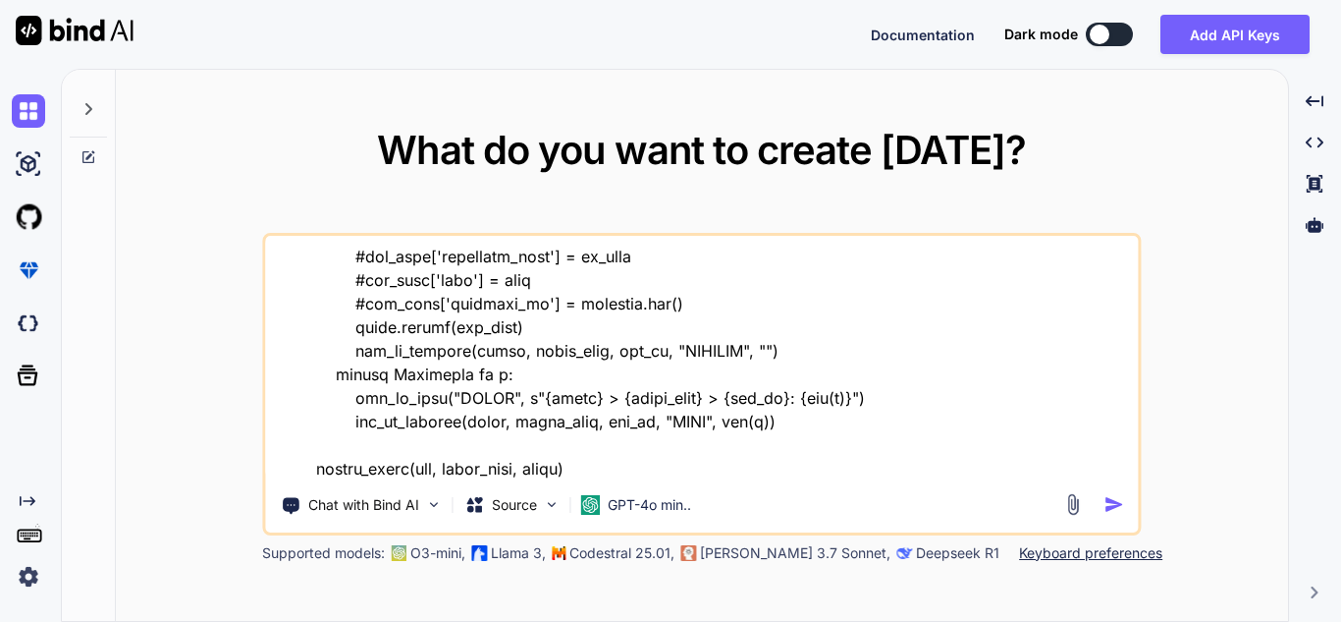
type textarea "x"
type textarea "import pandas as pd import vertica_python from datetime import datetime from lo…"
type textarea "x"
type textarea "import pandas as pd import vertica_python from datetime import datetime from lo…"
type textarea "x"
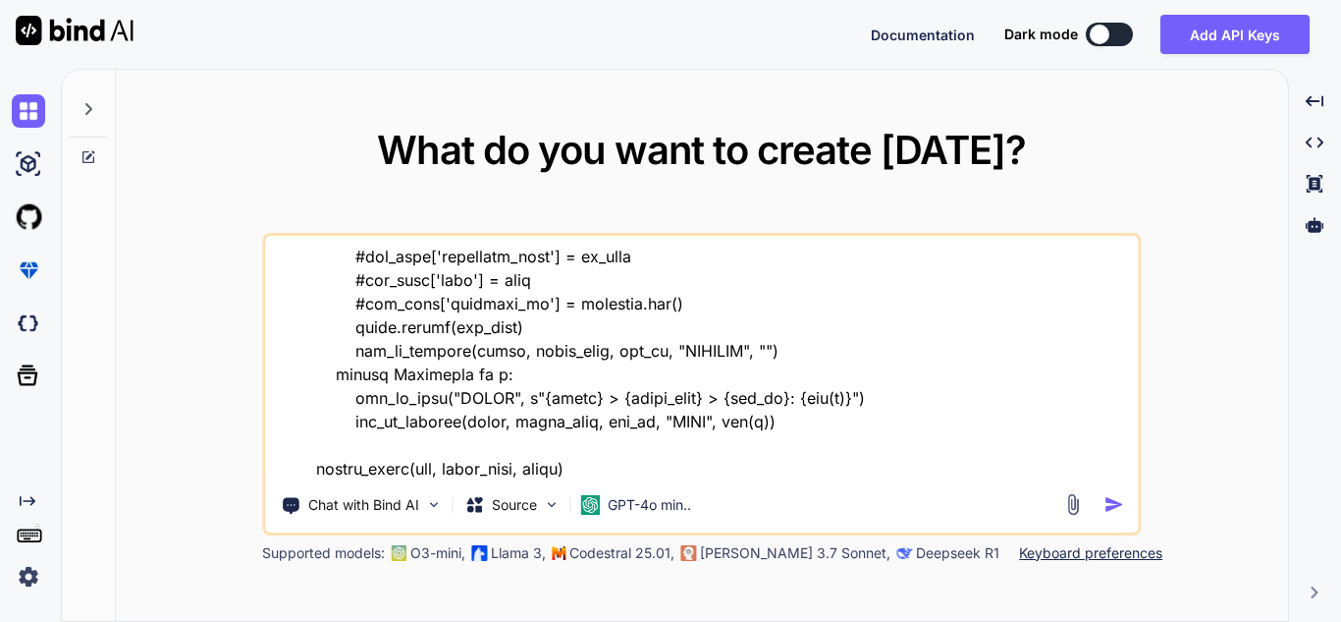
type textarea "import pandas as pd import vertica_python from datetime import datetime from lo…"
type textarea "x"
type textarea "import pandas as pd import vertica_python from datetime import datetime from lo…"
type textarea "x"
type textarea "import pandas as pd import vertica_python from datetime import datetime from lo…"
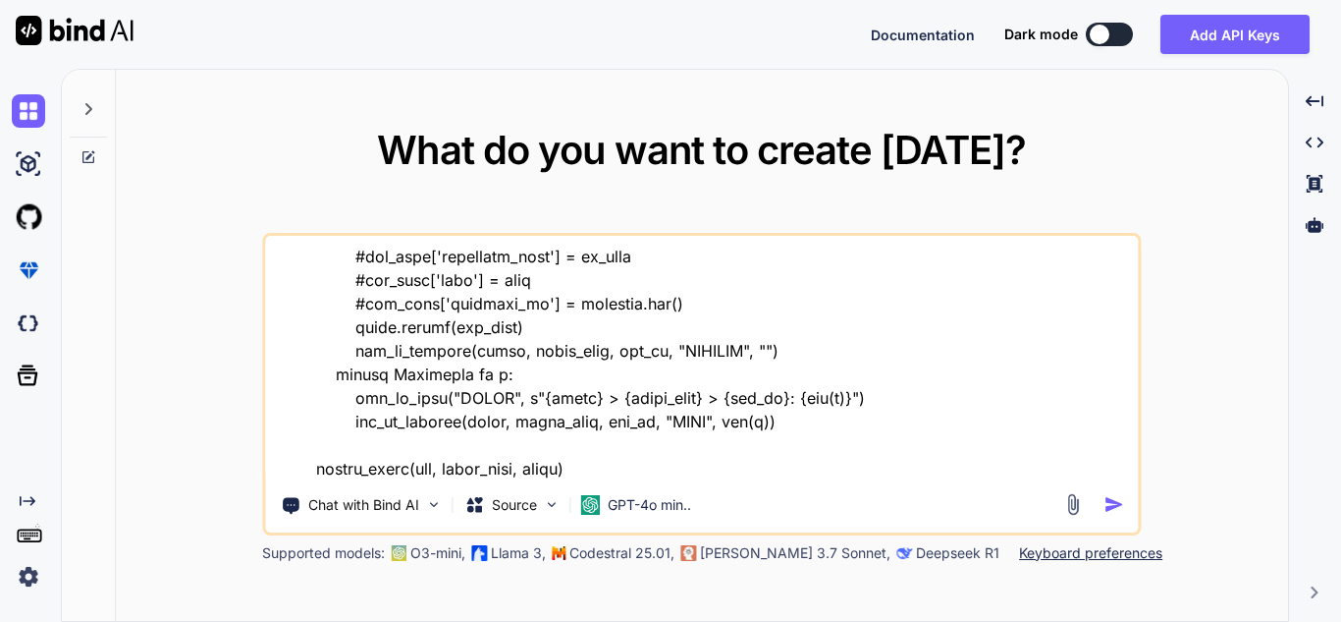
type textarea "x"
type textarea "import pandas as pd import vertica_python from datetime import datetime from lo…"
type textarea "x"
type textarea "import pandas as pd import vertica_python from datetime import datetime from lo…"
type textarea "x"
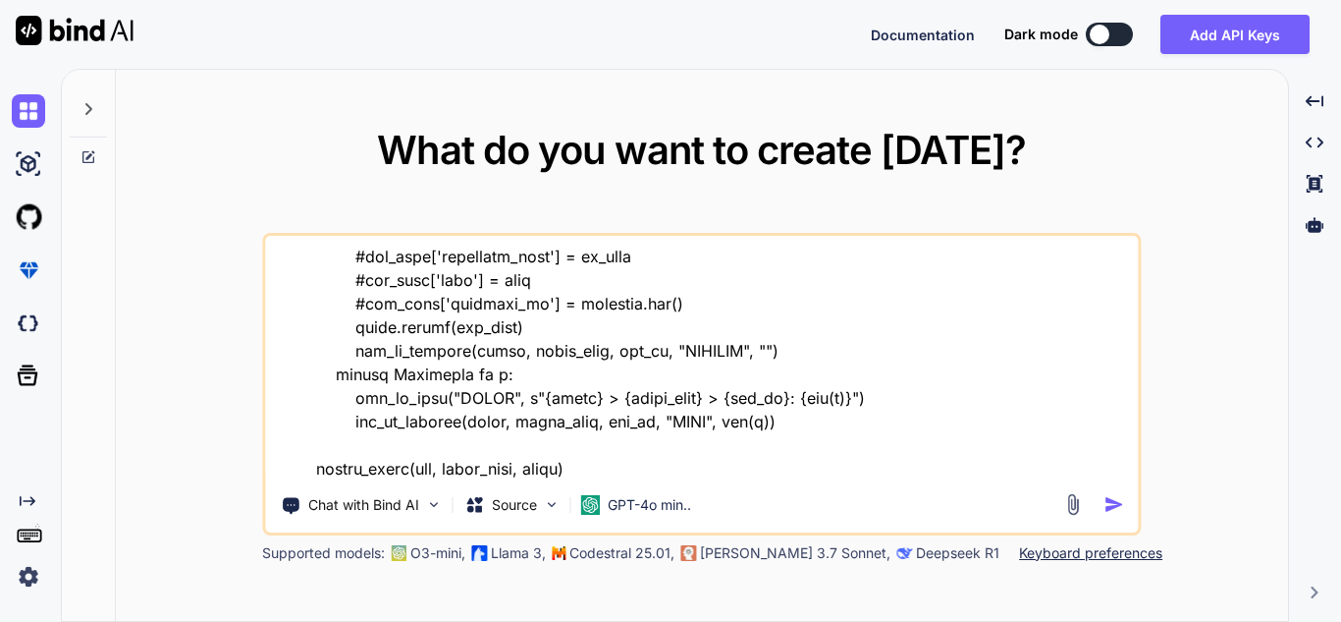
type textarea "import pandas as pd import vertica_python from datetime import datetime from lo…"
type textarea "x"
type textarea "import pandas as pd import vertica_python from datetime import datetime from lo…"
type textarea "x"
type textarea "import pandas as pd import vertica_python from datetime import datetime from lo…"
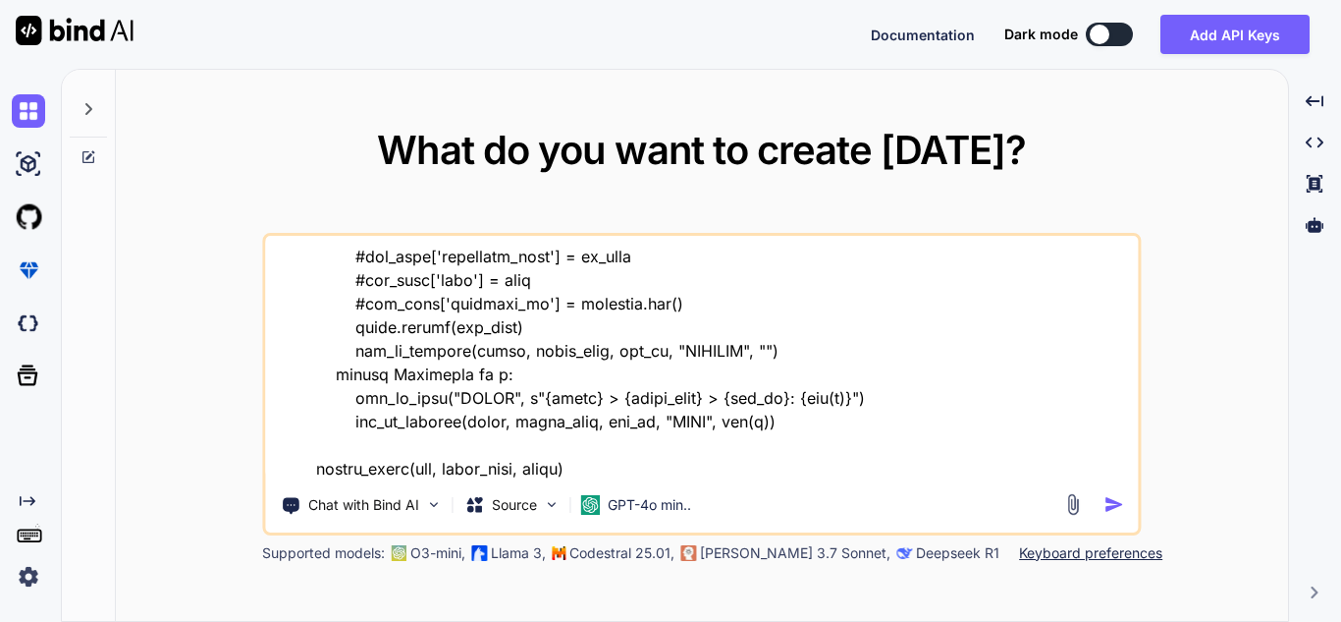
type textarea "x"
type textarea "import pandas as pd import vertica_python from datetime import datetime from lo…"
type textarea "x"
type textarea "import pandas as pd import vertica_python from datetime import datetime from lo…"
type textarea "x"
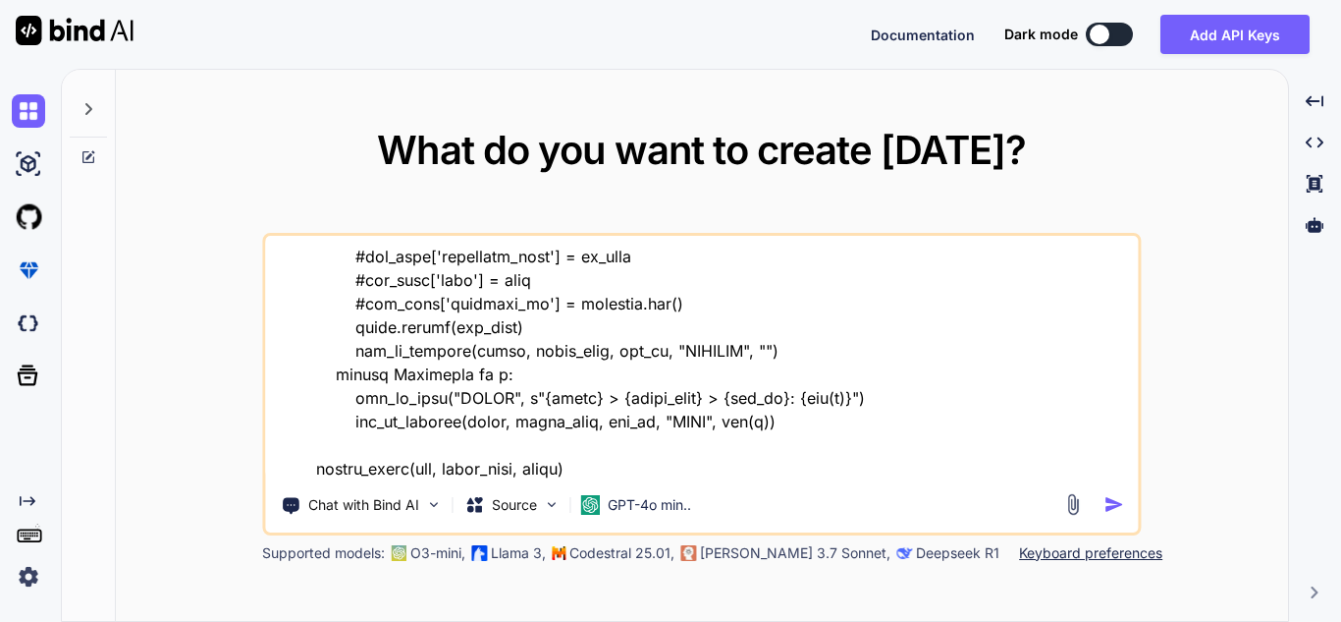
type textarea "import pandas as pd import vertica_python from datetime import datetime from lo…"
type textarea "x"
type textarea "import pandas as pd import vertica_python from datetime import datetime from lo…"
type textarea "x"
type textarea "import pandas as pd import vertica_python from datetime import datetime from lo…"
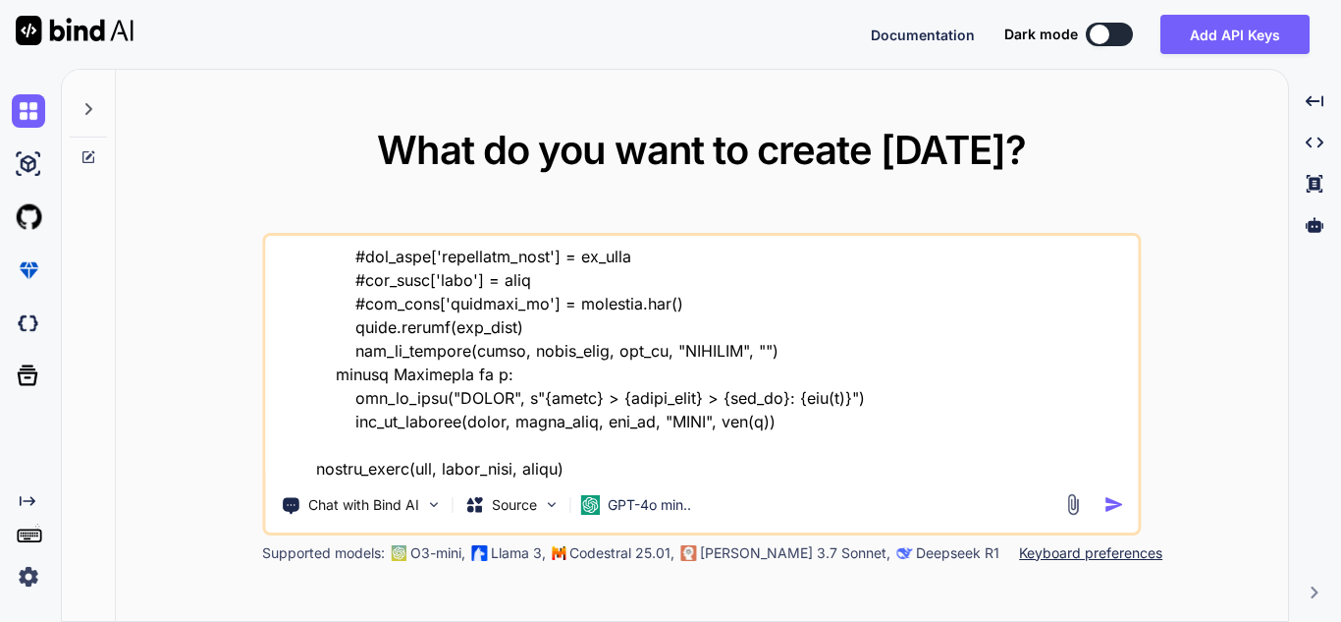
type textarea "x"
type textarea "import pandas as pd import vertica_python from datetime import datetime from lo…"
type textarea "x"
type textarea "import pandas as pd import vertica_python from datetime import datetime from lo…"
type textarea "x"
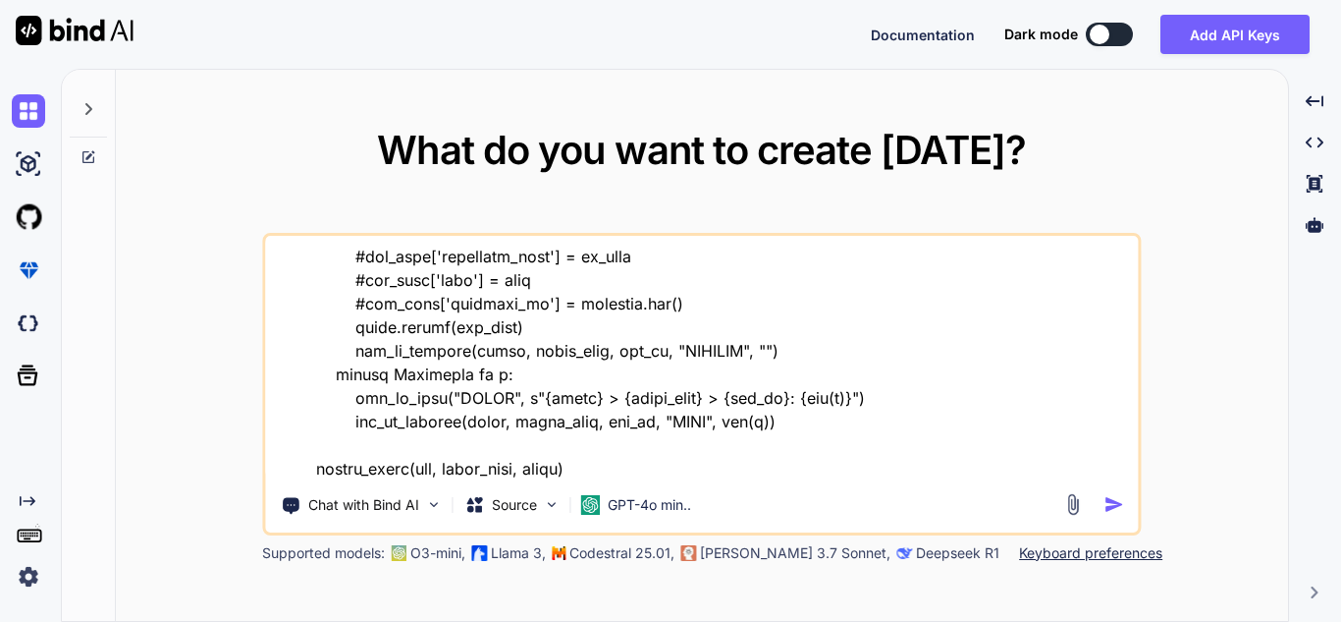
type textarea "import pandas as pd import vertica_python from datetime import datetime from lo…"
type textarea "x"
type textarea "import pandas as pd import vertica_python from datetime import datetime from lo…"
type textarea "x"
type textarea "import pandas as pd import vertica_python from datetime import datetime from lo…"
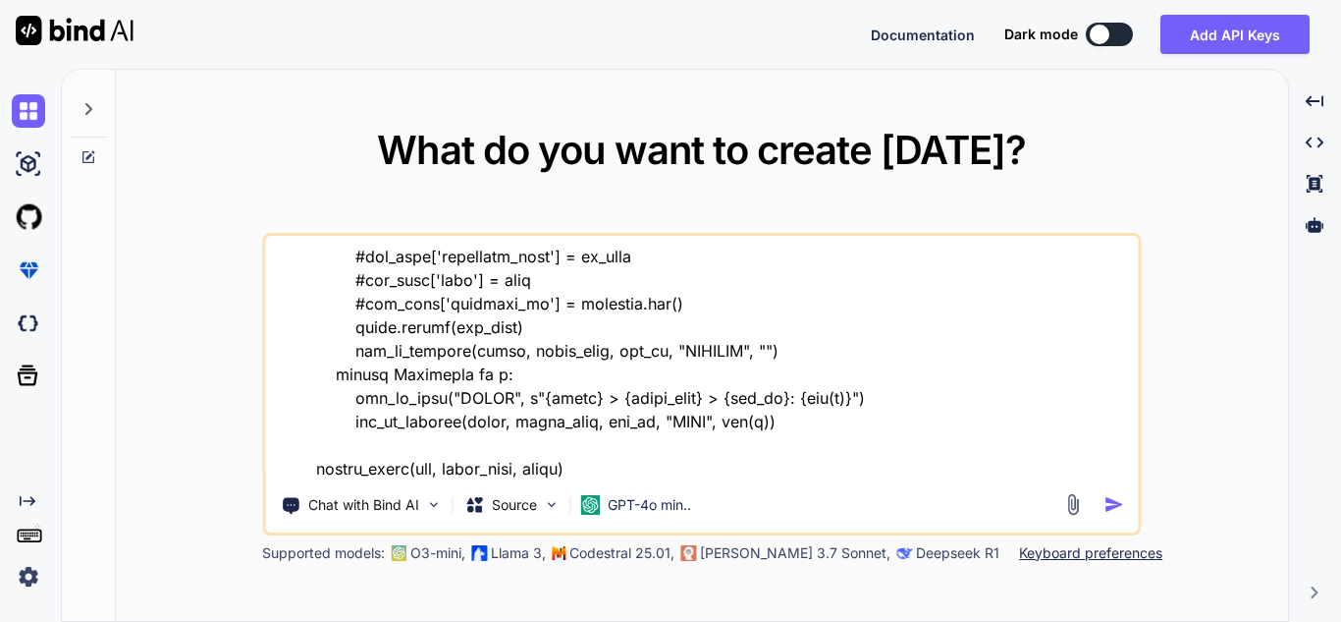
type textarea "x"
type textarea "import pandas as pd import vertica_python from datetime import datetime from lo…"
type textarea "x"
type textarea "import pandas as pd import vertica_python from datetime import datetime from lo…"
type textarea "x"
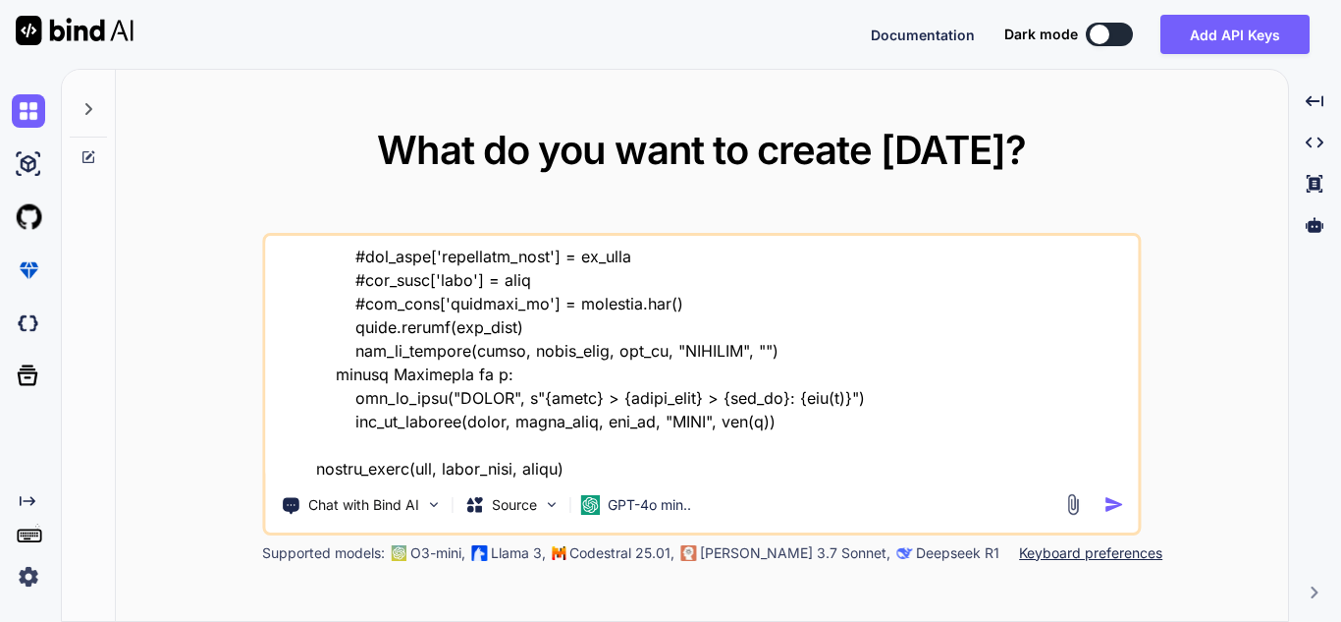
type textarea "import pandas as pd import vertica_python from datetime import datetime from lo…"
type textarea "x"
type textarea "import pandas as pd import vertica_python from datetime import datetime from lo…"
type textarea "x"
type textarea "import pandas as pd import vertica_python from datetime import datetime from lo…"
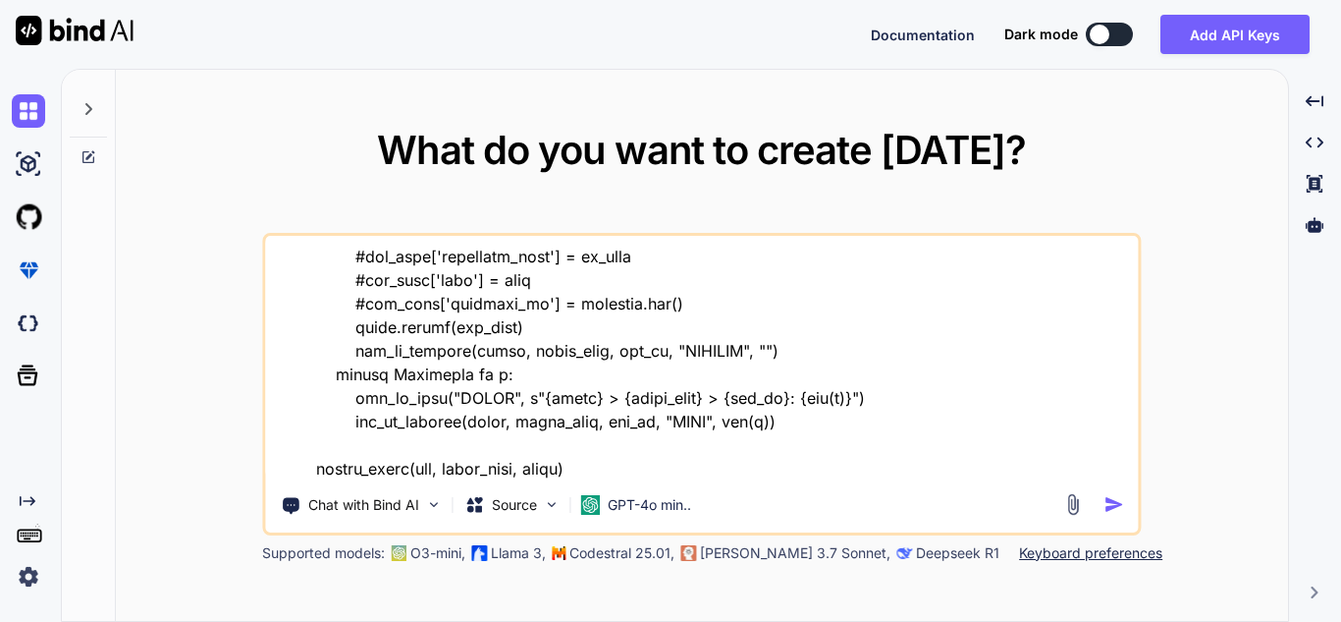
type textarea "x"
type textarea "import pandas as pd import vertica_python from datetime import datetime from lo…"
type textarea "x"
type textarea "import pandas as pd import vertica_python from datetime import datetime from lo…"
type textarea "x"
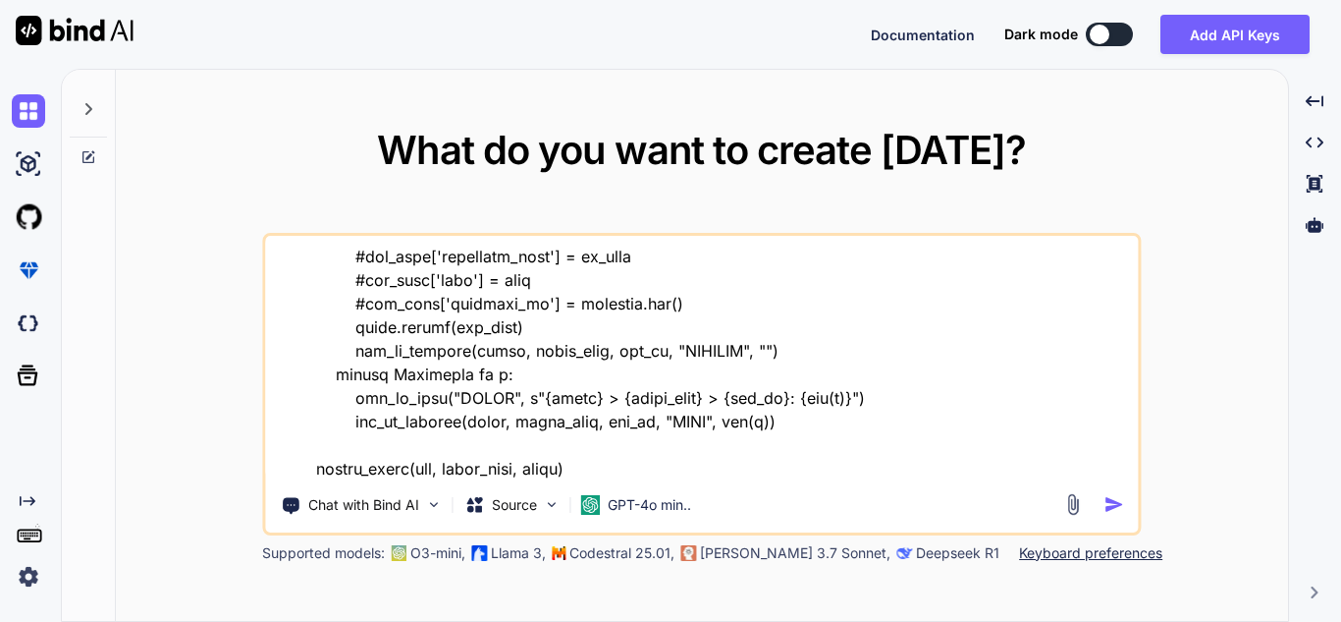
type textarea "import pandas as pd import vertica_python from datetime import datetime from lo…"
type textarea "x"
type textarea "import pandas as pd import vertica_python from datetime import datetime from lo…"
type textarea "x"
type textarea "import pandas as pd import vertica_python from datetime import datetime from lo…"
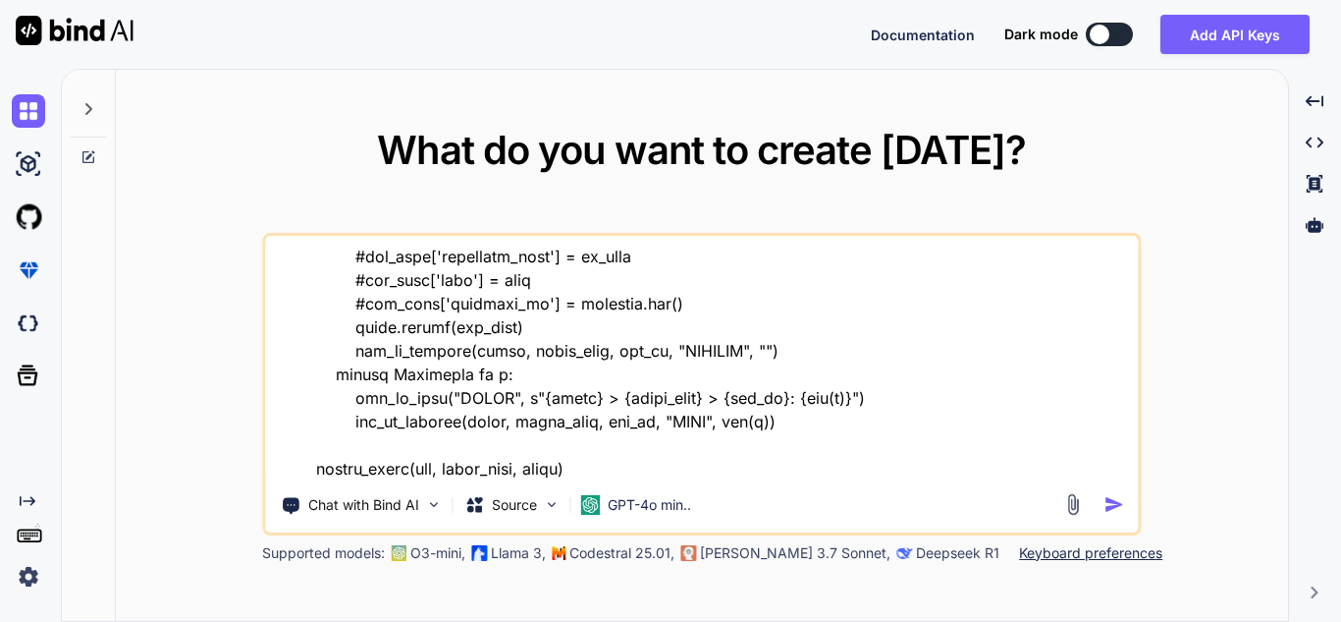
type textarea "x"
type textarea "import pandas as pd import vertica_python from datetime import datetime from lo…"
type textarea "x"
type textarea "import pandas as pd import vertica_python from datetime import datetime from lo…"
type textarea "x"
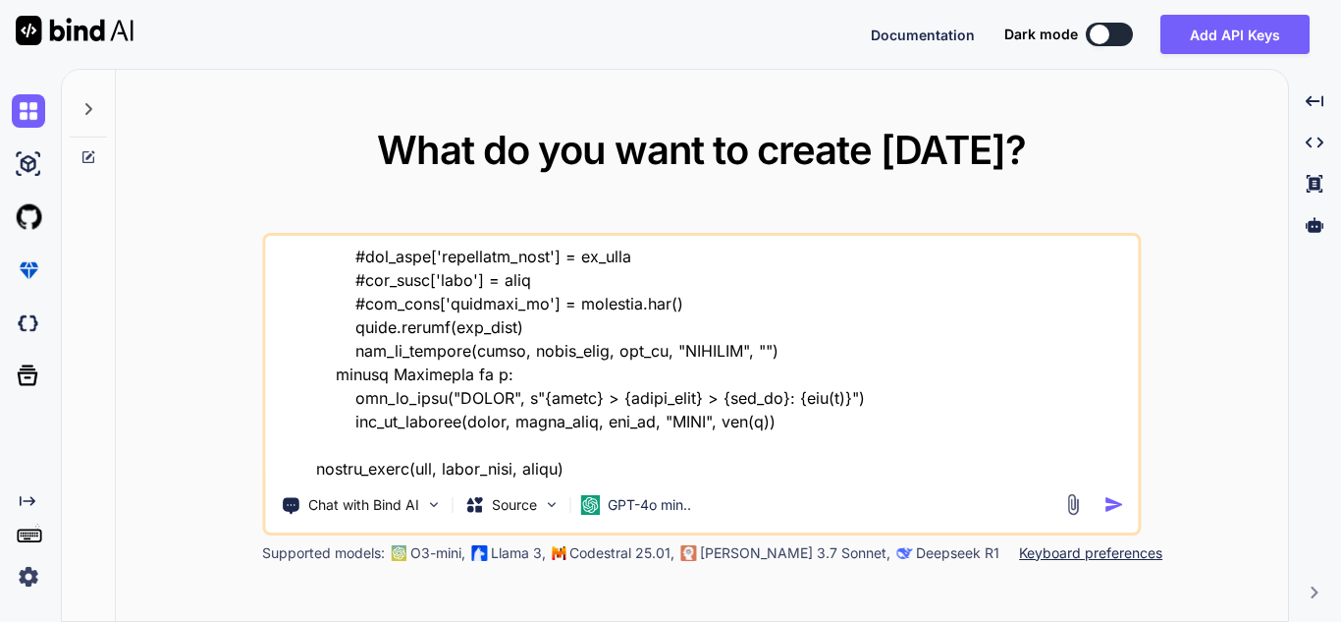
type textarea "import pandas as pd import vertica_python from datetime import datetime from lo…"
type textarea "x"
type textarea "import pandas as pd import vertica_python from datetime import datetime from lo…"
type textarea "x"
type textarea "import pandas as pd import vertica_python from datetime import datetime from lo…"
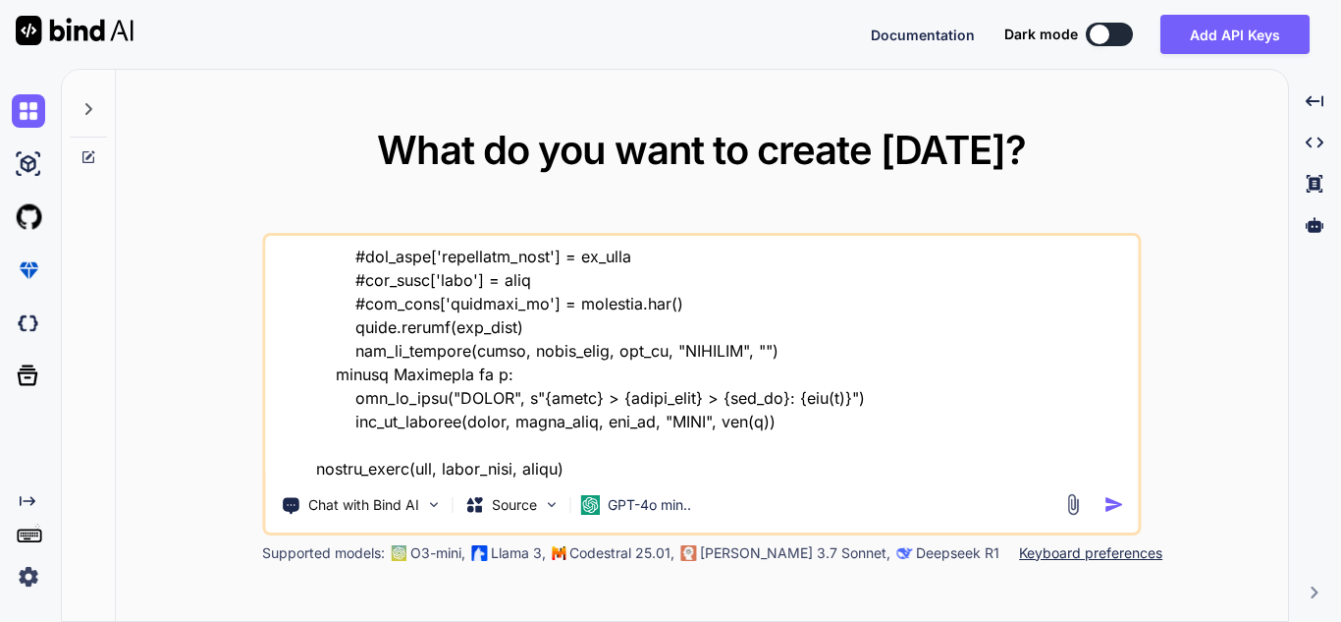
type textarea "x"
type textarea "import pandas as pd import vertica_python from datetime import datetime from lo…"
type textarea "x"
type textarea "import pandas as pd import vertica_python from datetime import datetime from lo…"
type textarea "x"
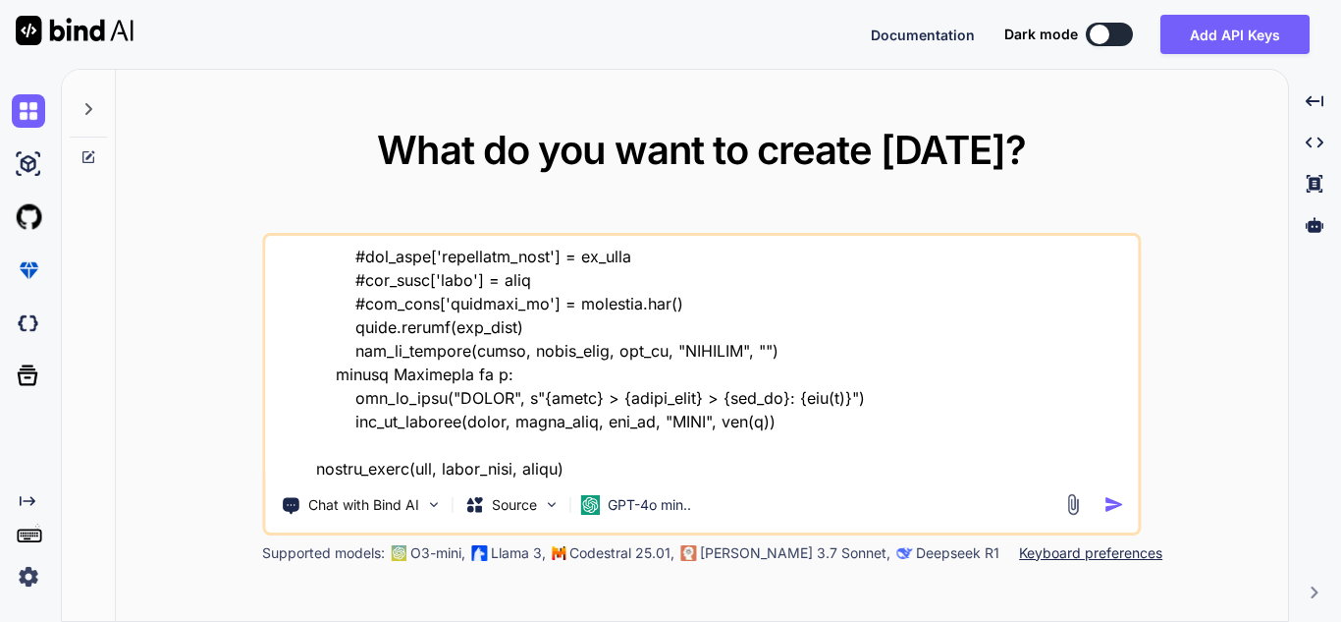
type textarea "import pandas as pd import vertica_python from datetime import datetime from lo…"
type textarea "x"
type textarea "import pandas as pd import vertica_python from datetime import datetime from lo…"
type textarea "x"
type textarea "import pandas as pd import vertica_python from datetime import datetime from lo…"
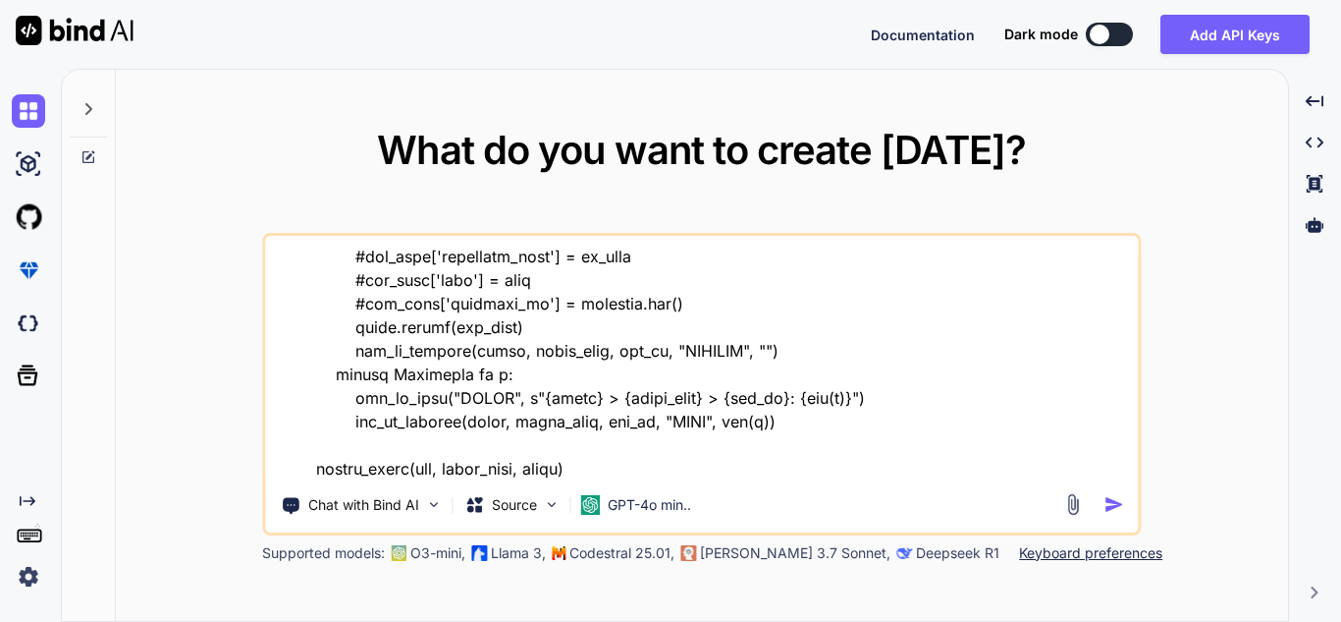
type textarea "x"
type textarea "import pandas as pd import vertica_python from datetime import datetime from lo…"
type textarea "x"
type textarea "import pandas as pd import vertica_python from datetime import datetime from lo…"
type textarea "x"
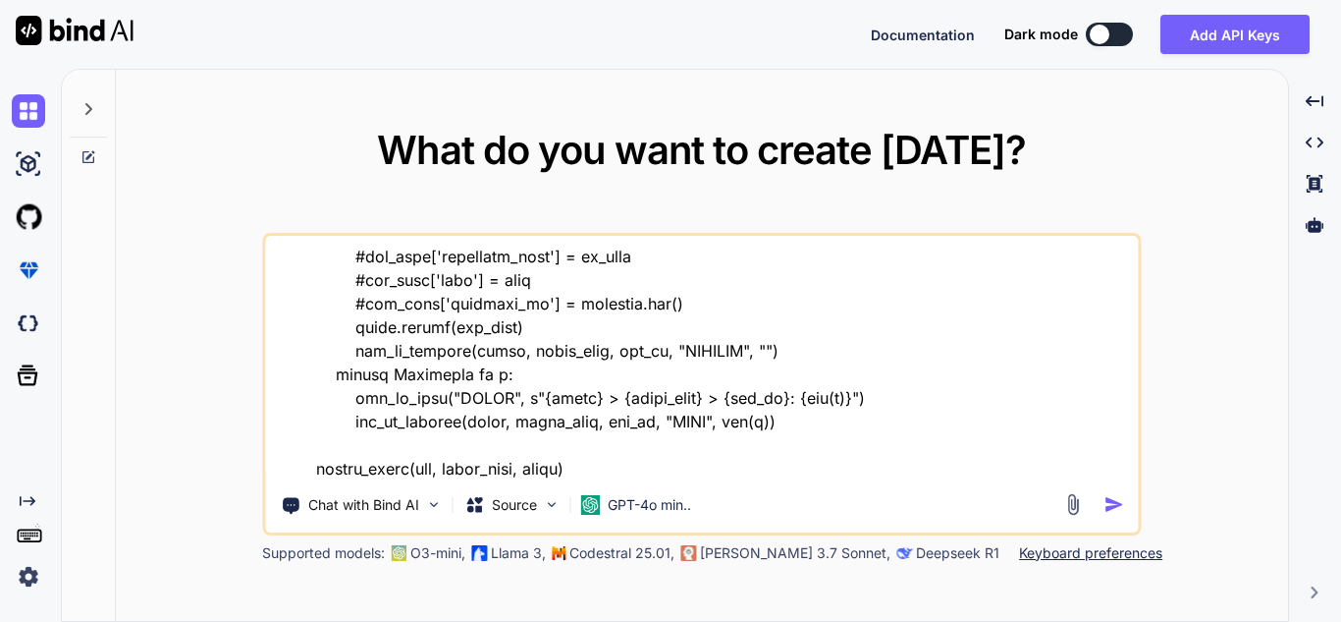
type textarea "import pandas as pd import vertica_python from datetime import datetime from lo…"
type textarea "x"
type textarea "import pandas as pd import vertica_python from datetime import datetime from lo…"
type textarea "x"
type textarea "import pandas as pd import vertica_python from datetime import datetime from lo…"
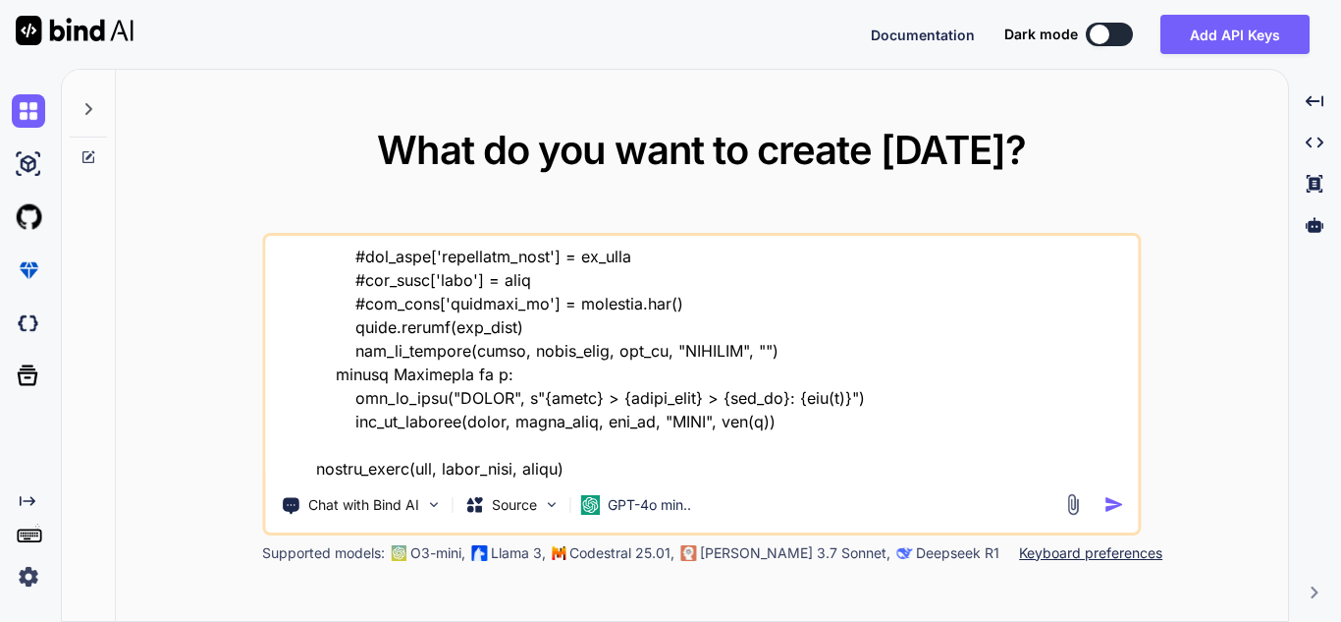
type textarea "x"
type textarea "import pandas as pd import vertica_python from datetime import datetime from lo…"
type textarea "x"
type textarea "import pandas as pd import vertica_python from datetime import datetime from lo…"
type textarea "x"
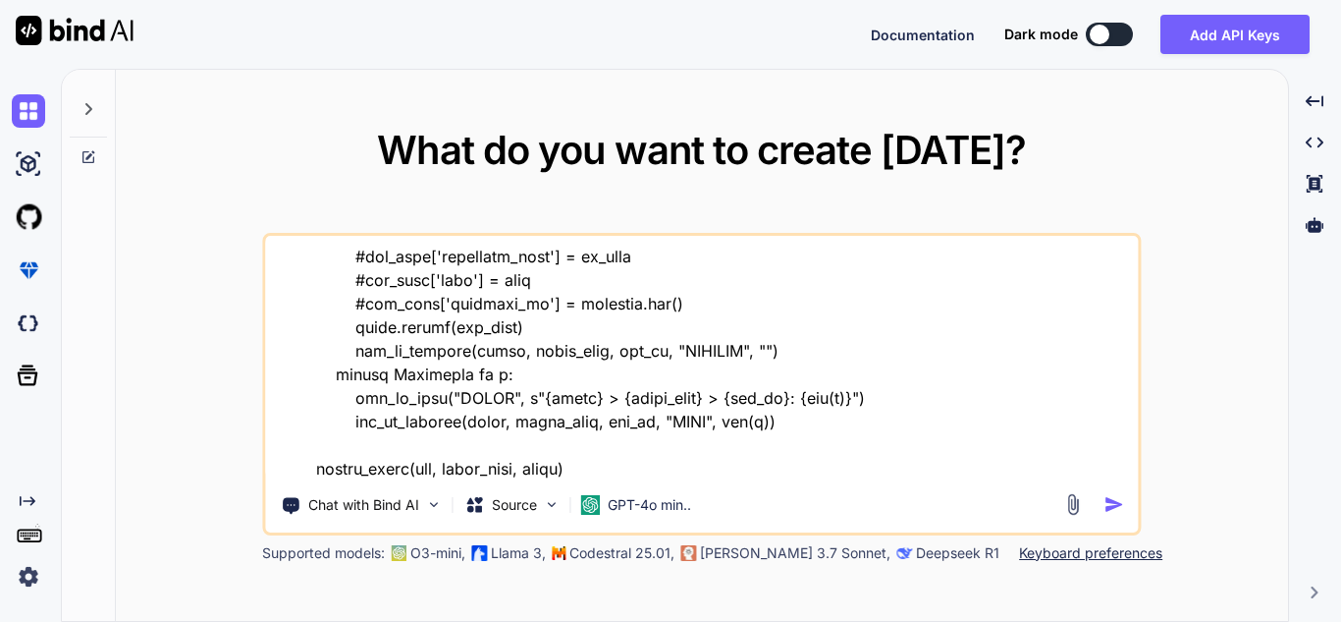
type textarea "import pandas as pd import vertica_python from datetime import datetime from lo…"
type textarea "x"
type textarea "import pandas as pd import vertica_python from datetime import datetime from lo…"
type textarea "x"
type textarea "import pandas as pd import vertica_python from datetime import datetime from lo…"
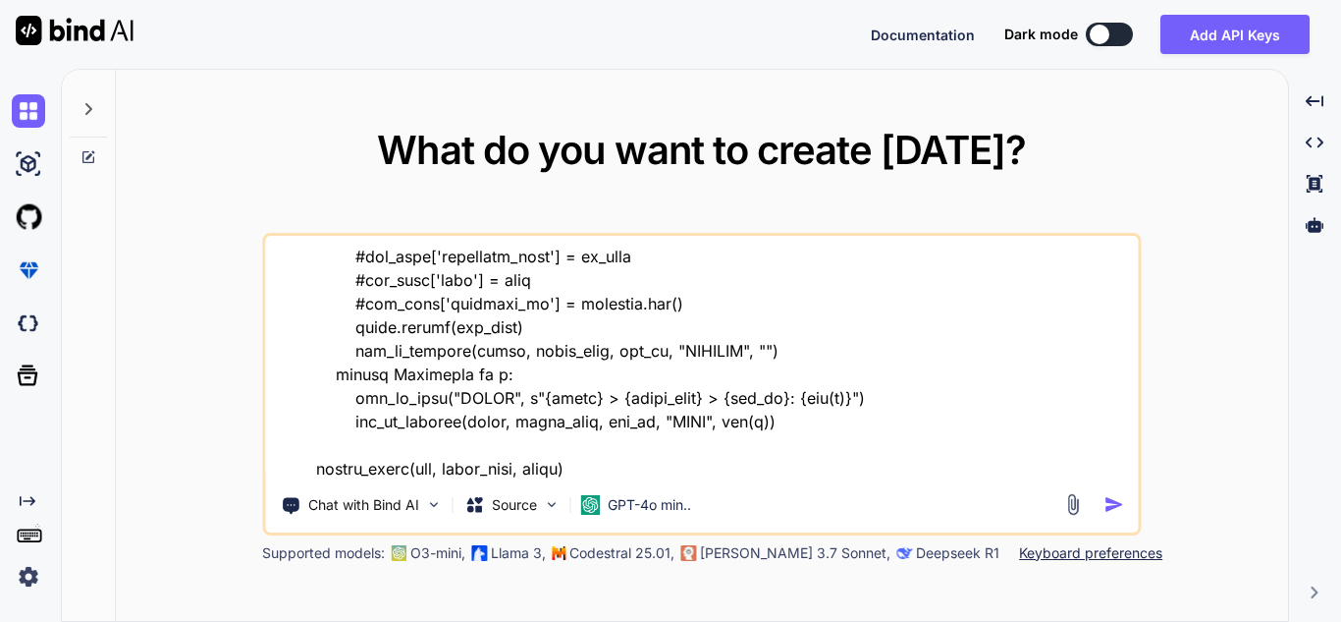
type textarea "x"
type textarea "import pandas as pd import vertica_python from datetime import datetime from lo…"
type textarea "x"
type textarea "import pandas as pd import vertica_python from datetime import datetime from lo…"
type textarea "x"
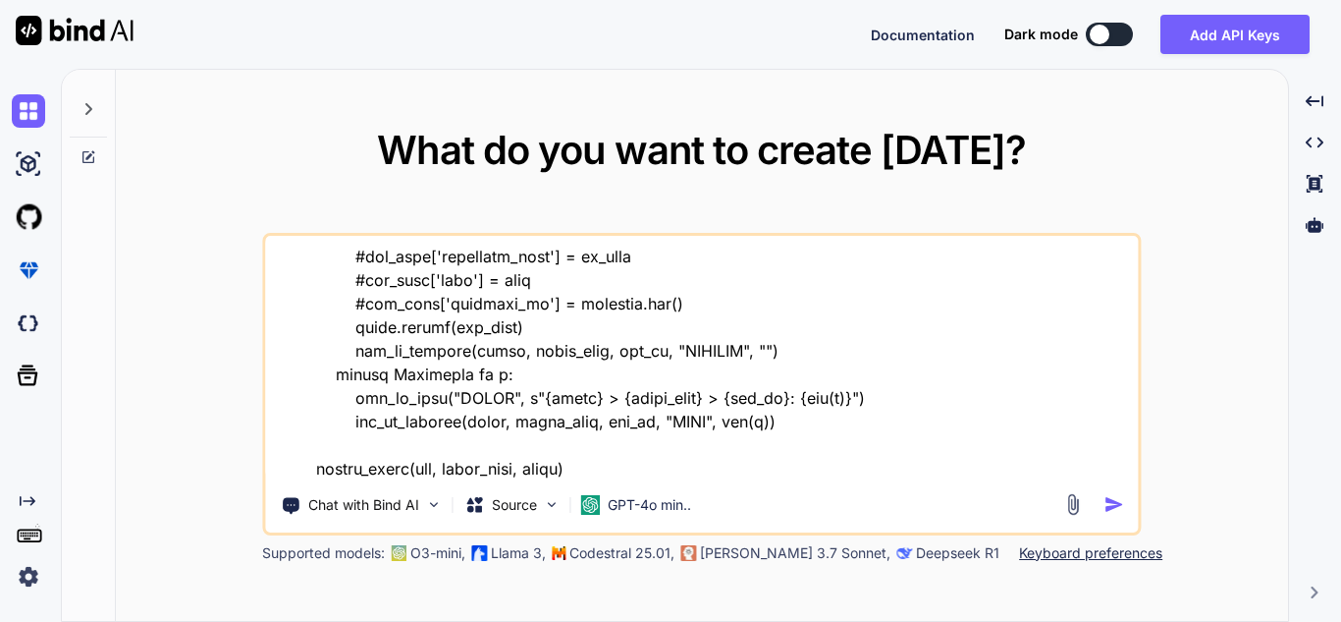
type textarea "import pandas as pd import vertica_python from datetime import datetime from lo…"
type textarea "x"
type textarea "import pandas as pd import vertica_python from datetime import datetime from lo…"
type textarea "x"
type textarea "import pandas as pd import vertica_python from datetime import datetime from lo…"
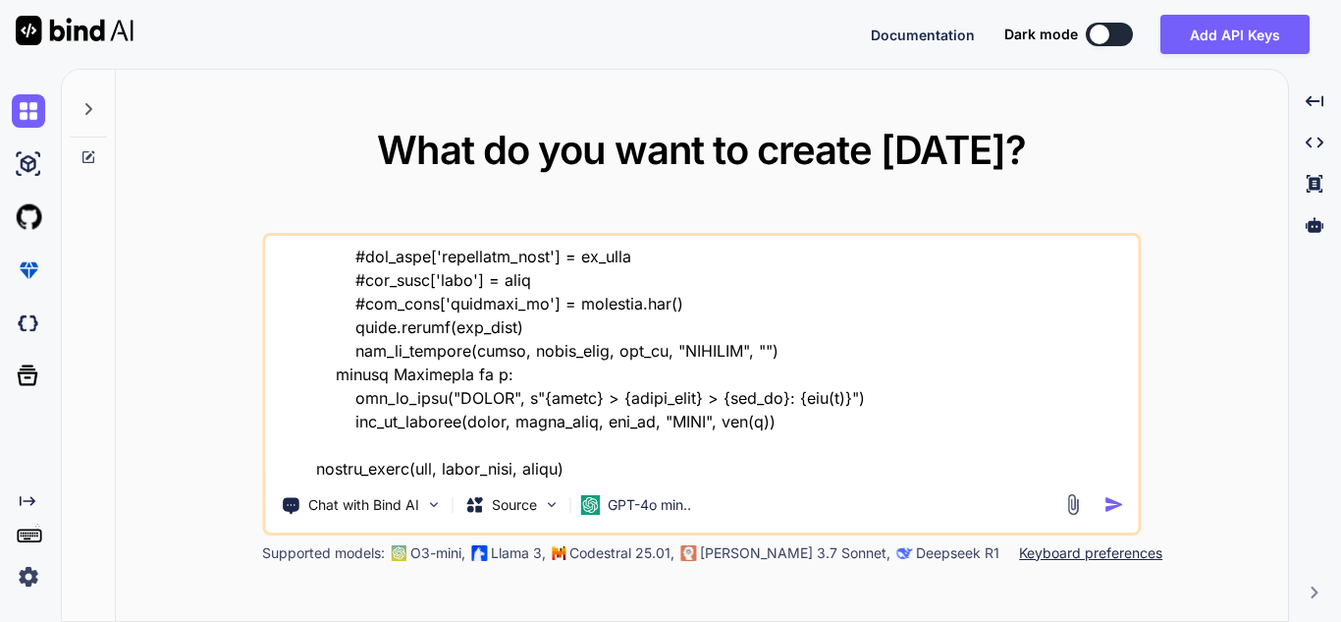
type textarea "x"
type textarea "import pandas as pd import vertica_python from datetime import datetime from lo…"
type textarea "x"
type textarea "import pandas as pd import vertica_python from datetime import datetime from lo…"
type textarea "x"
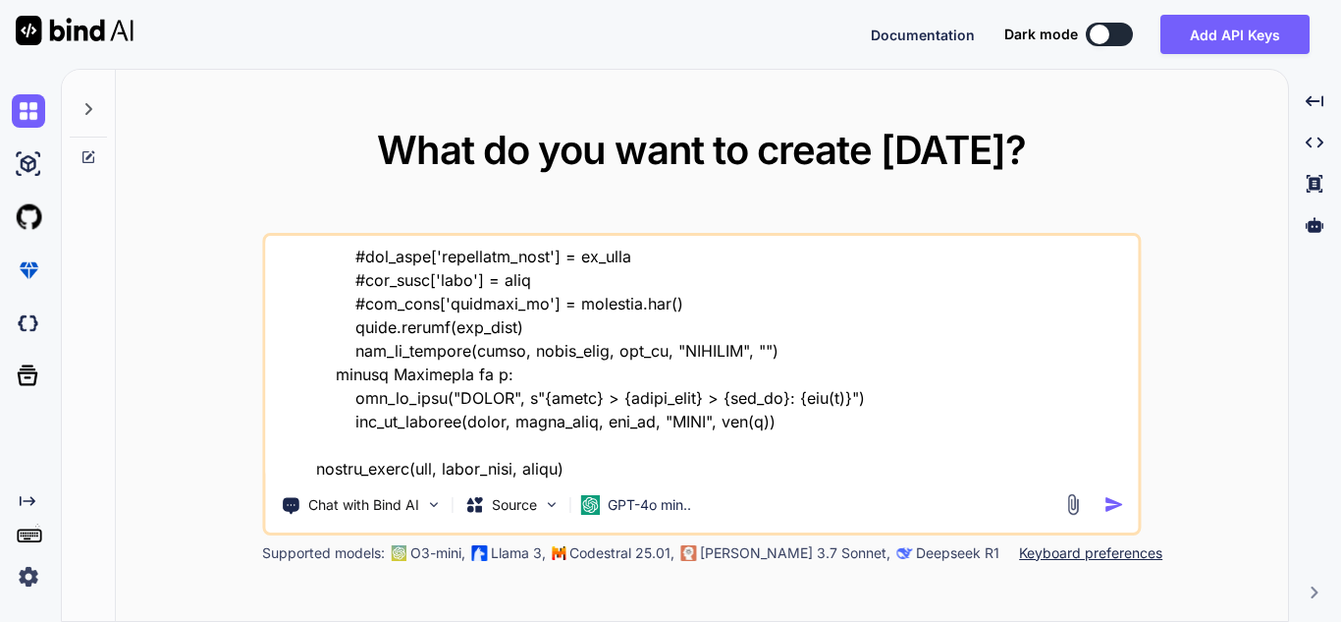
type textarea "import pandas as pd import vertica_python from datetime import datetime from lo…"
type textarea "x"
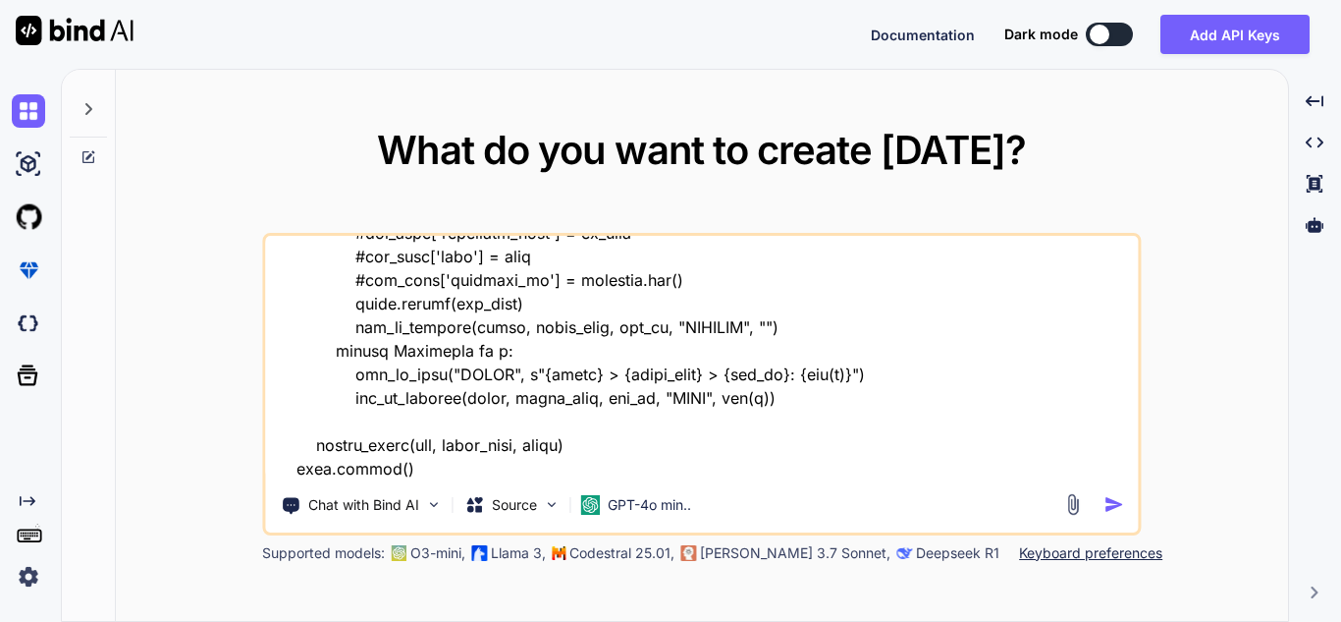
click at [384, 322] on textarea at bounding box center [701, 358] width 873 height 244
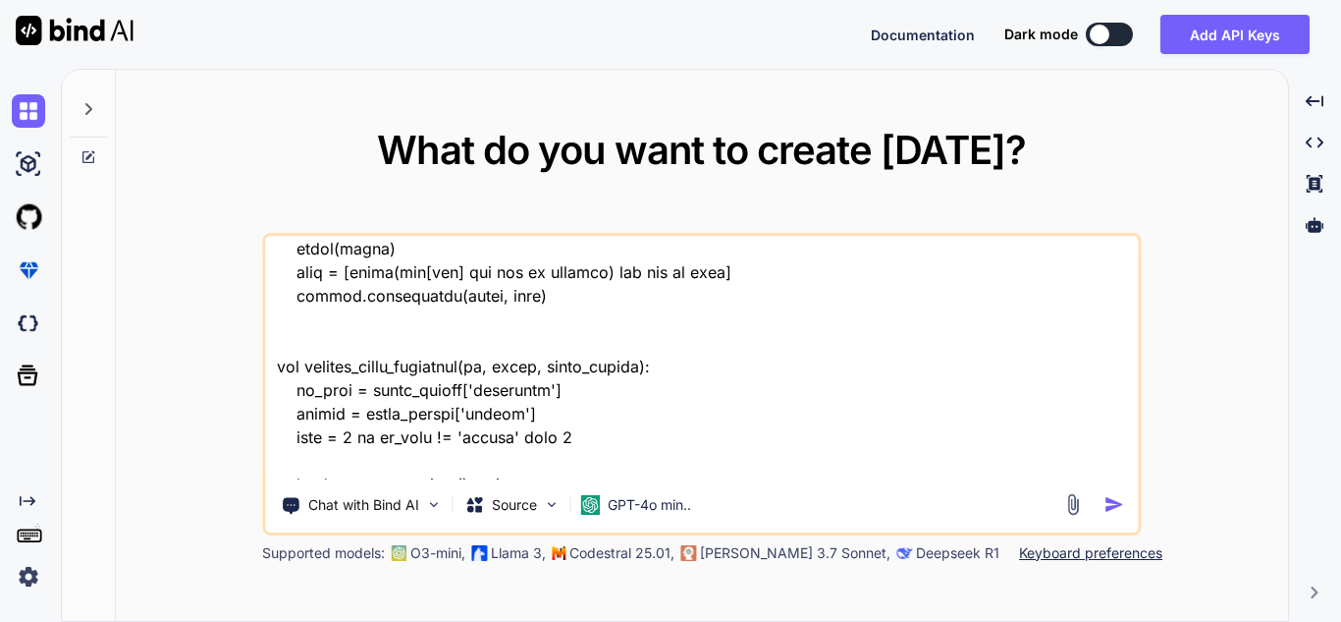
scroll to position [1000, 0]
click at [653, 338] on textarea at bounding box center [701, 358] width 873 height 244
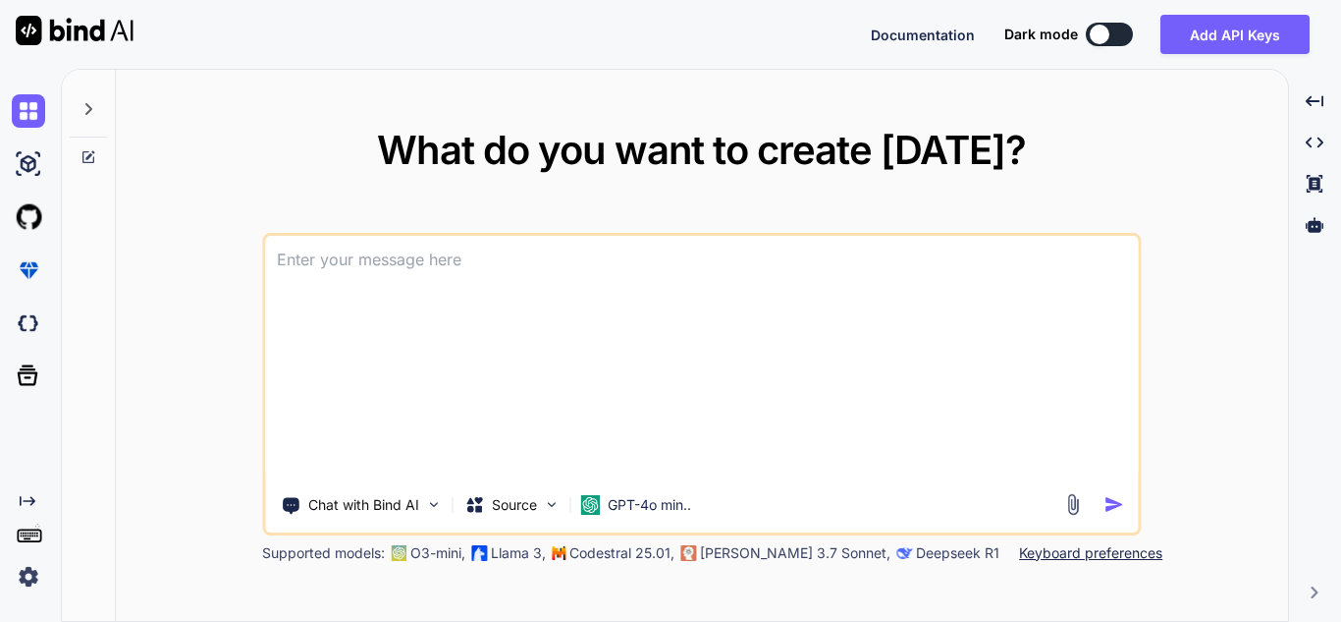
scroll to position [0, 0]
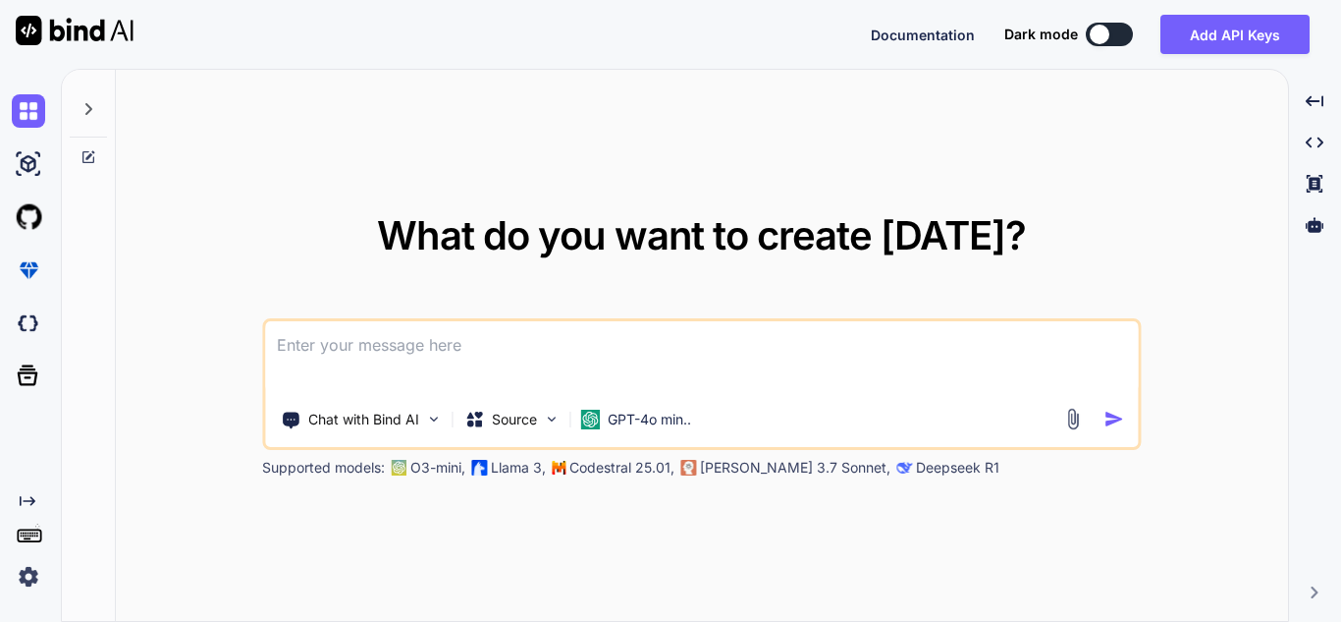
paste textarea "import pandas as pd import vertica_python from datetime import datetime from lo…"
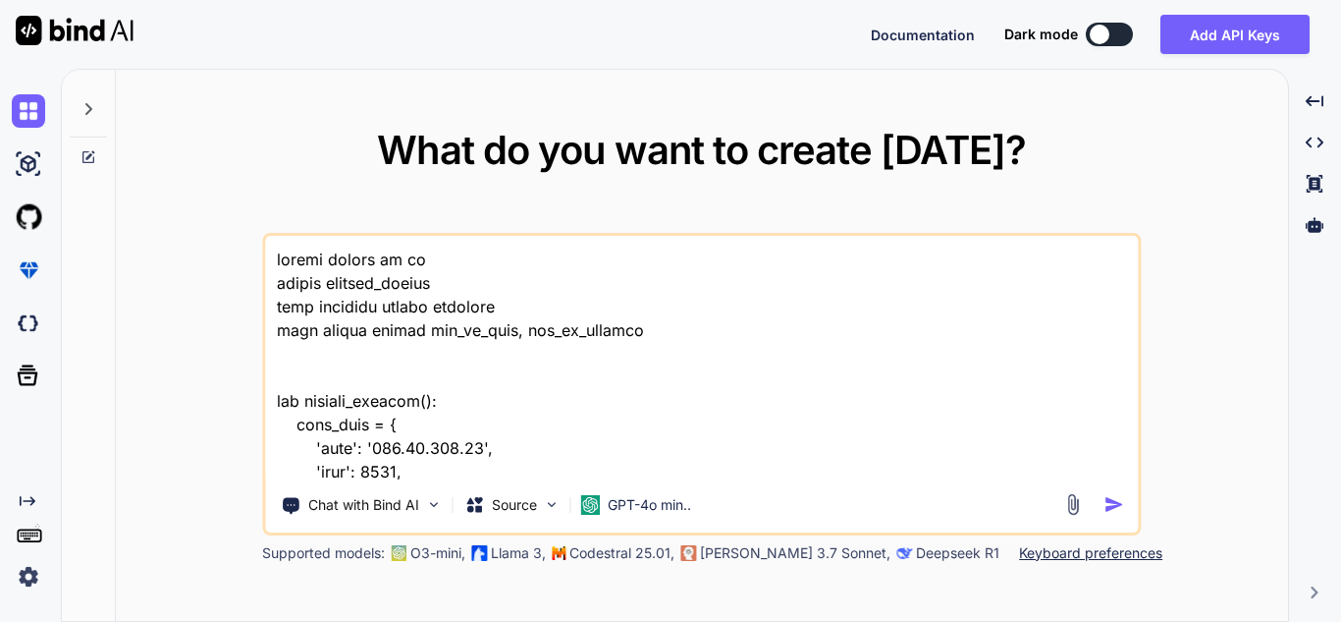
scroll to position [1558, 0]
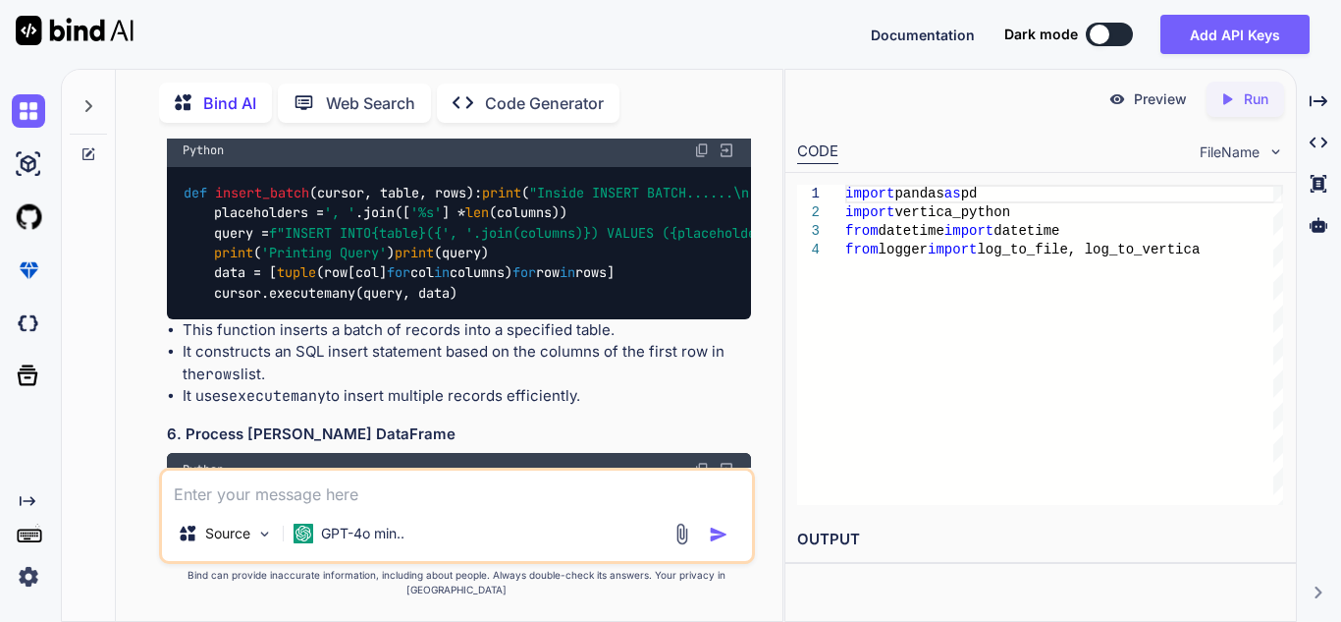
scroll to position [1791, 0]
click at [1072, 369] on div "import pandas as pd import vertica_python from datetime import datetime from lo…" at bounding box center [1064, 345] width 438 height 320
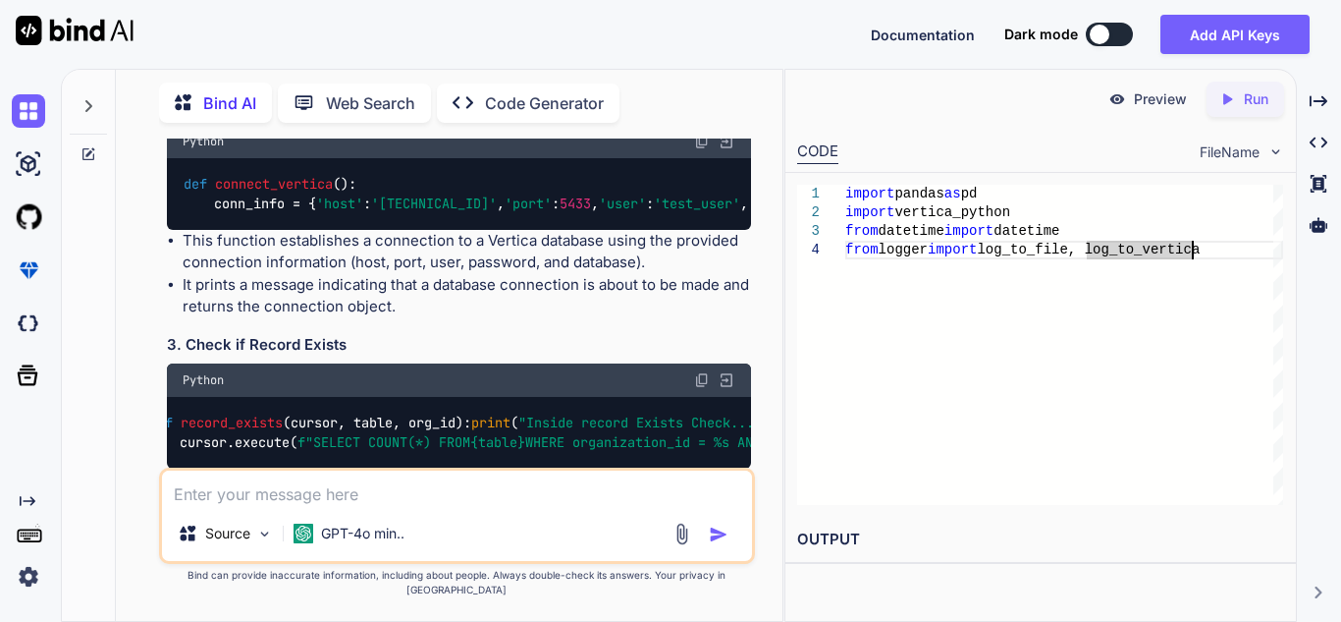
scroll to position [1105, 0]
